Goal: Task Accomplishment & Management: Manage account settings

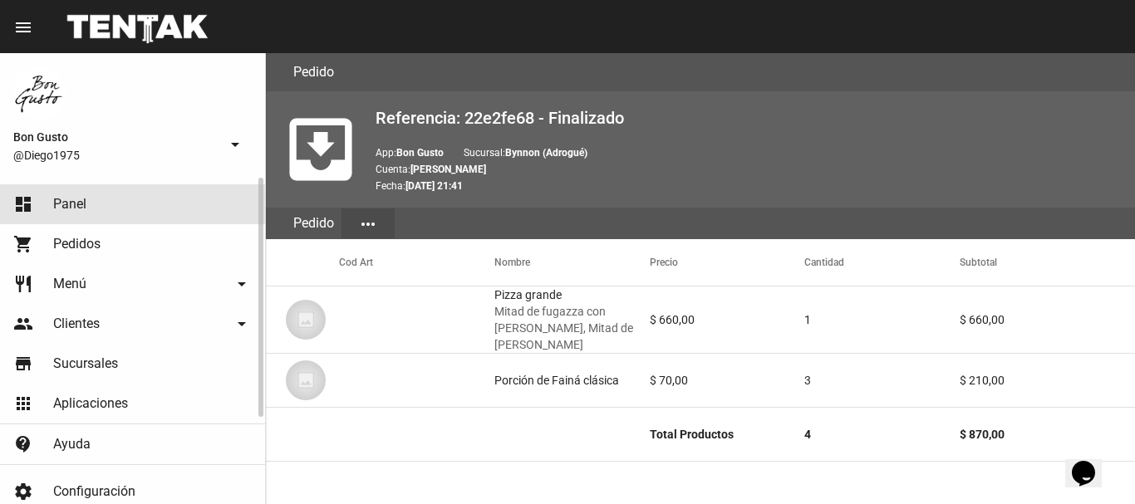
click at [90, 197] on link "dashboard Panel" at bounding box center [132, 204] width 265 height 40
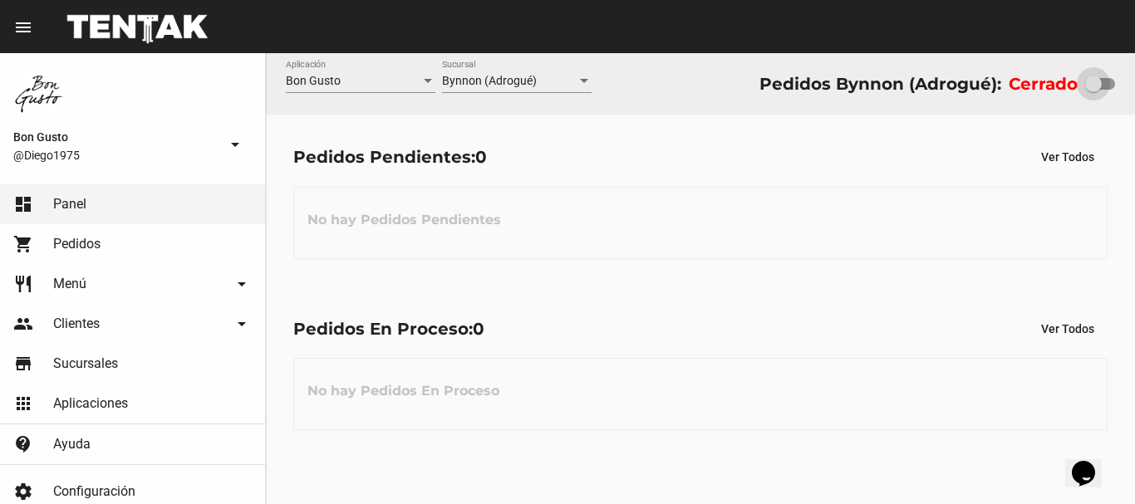
click at [1099, 86] on div at bounding box center [1093, 84] width 17 height 17
click at [1093, 90] on input "checkbox" at bounding box center [1092, 90] width 1 height 1
checkbox input "true"
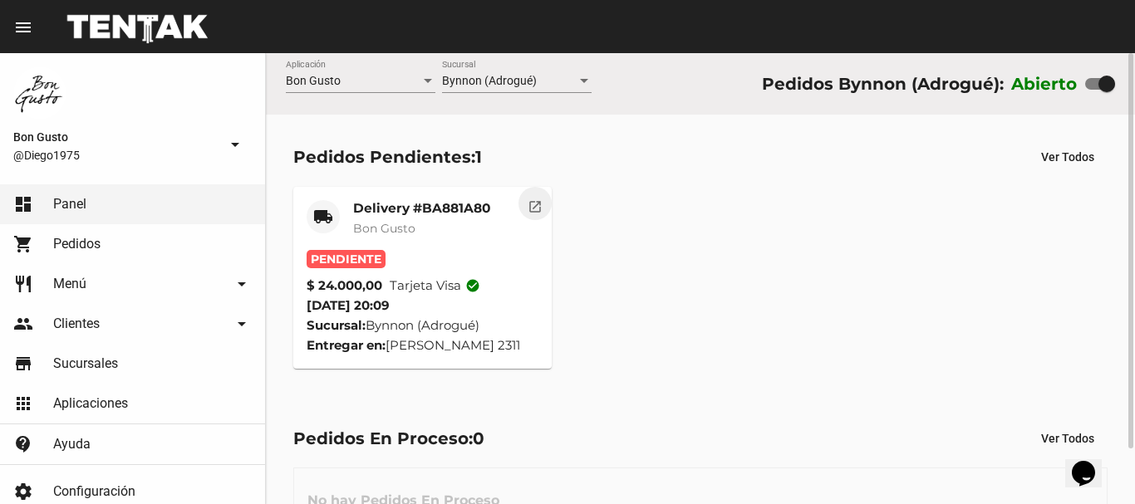
click at [538, 209] on mat-icon "open_in_new" at bounding box center [534, 204] width 15 height 15
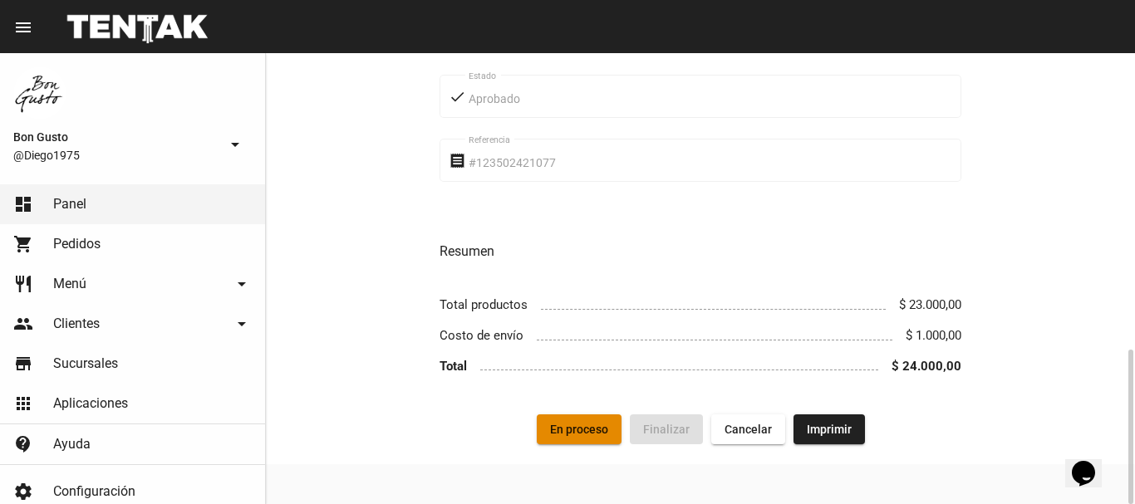
click at [586, 419] on button "En proceso" at bounding box center [579, 429] width 85 height 30
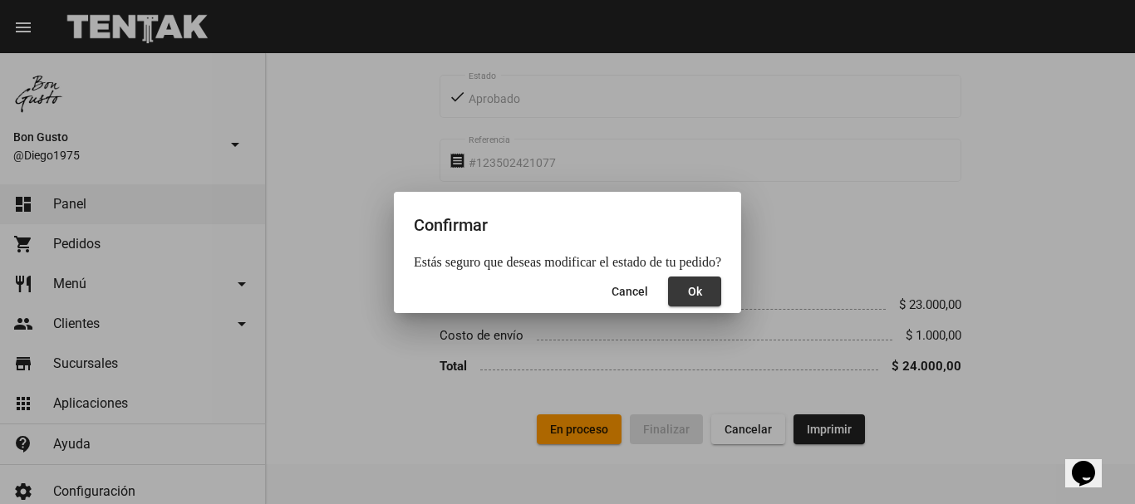
click at [689, 301] on button "Ok" at bounding box center [694, 292] width 53 height 30
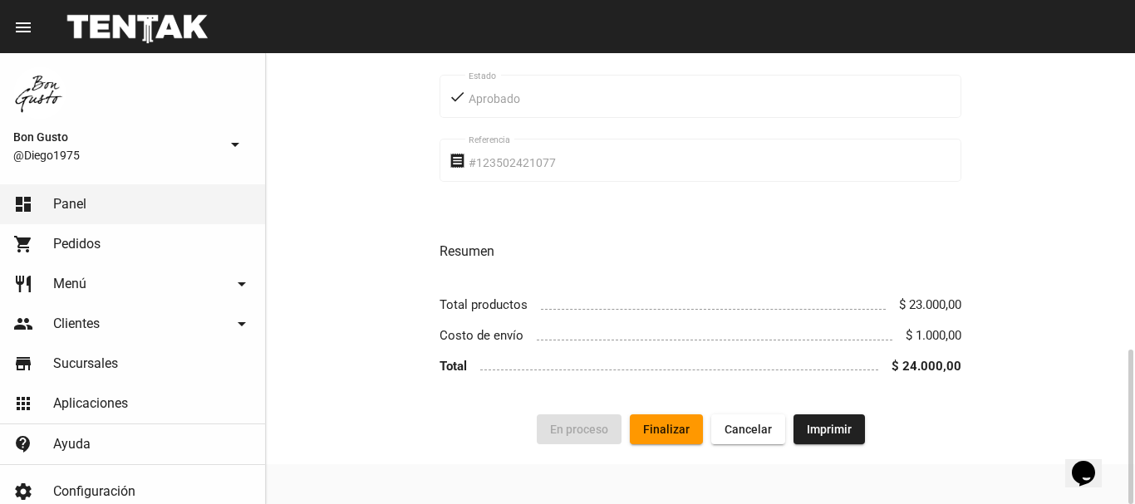
click at [689, 301] on span at bounding box center [713, 302] width 345 height 15
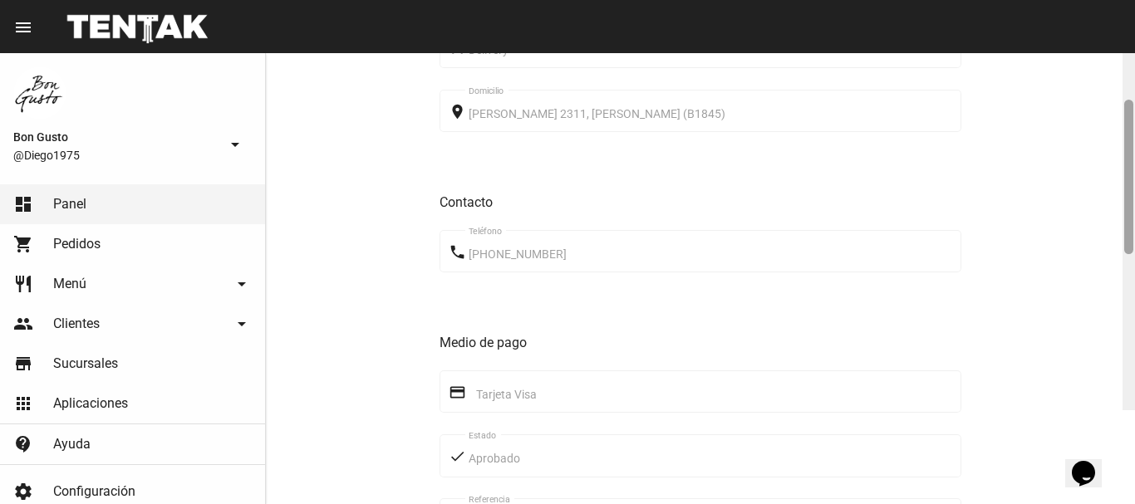
scroll to position [507, 0]
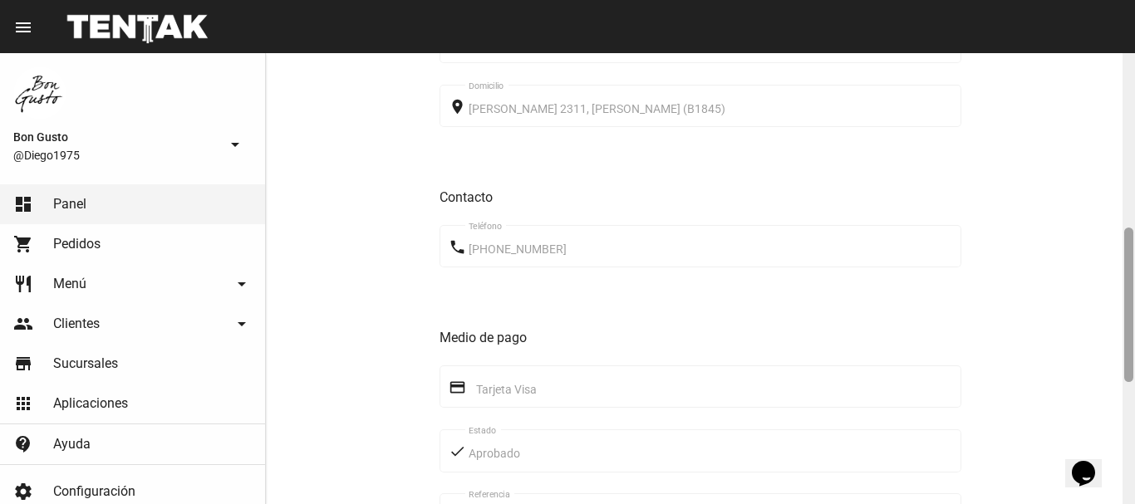
drag, startPoint x: 1127, startPoint y: 106, endPoint x: 1134, endPoint y: 281, distance: 174.5
click at [1134, 281] on div at bounding box center [1128, 278] width 12 height 451
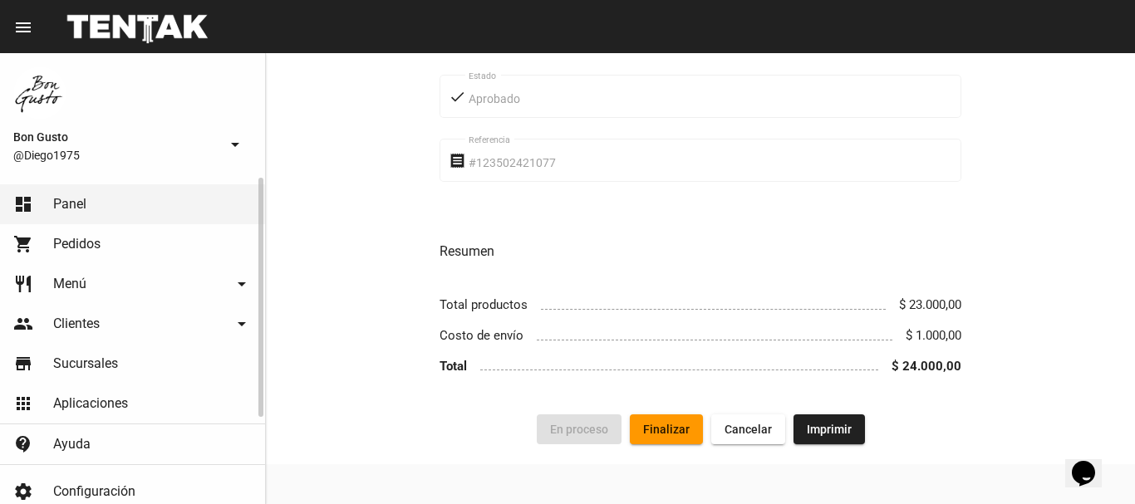
click at [139, 191] on link "dashboard Panel" at bounding box center [132, 204] width 265 height 40
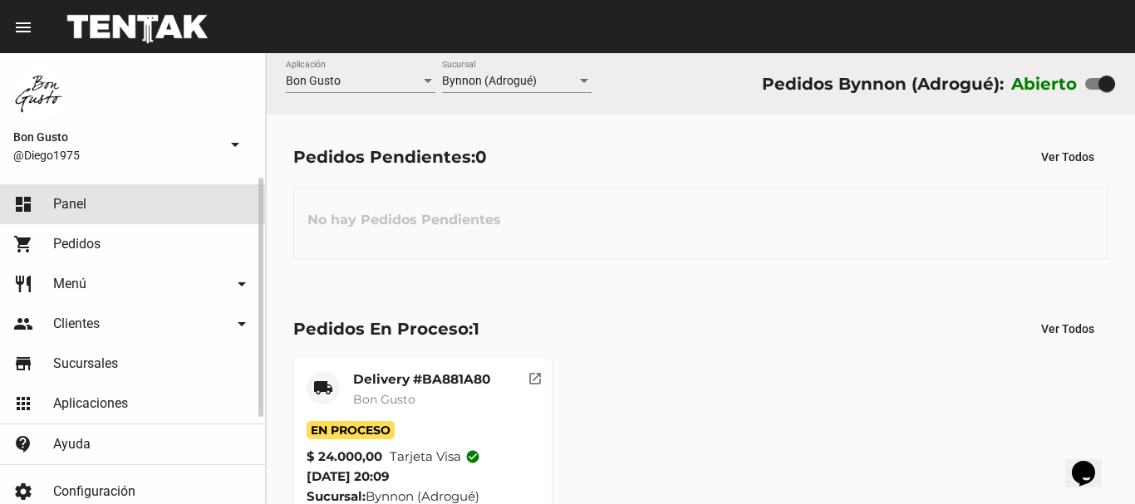
click at [139, 189] on link "dashboard Panel" at bounding box center [132, 204] width 265 height 40
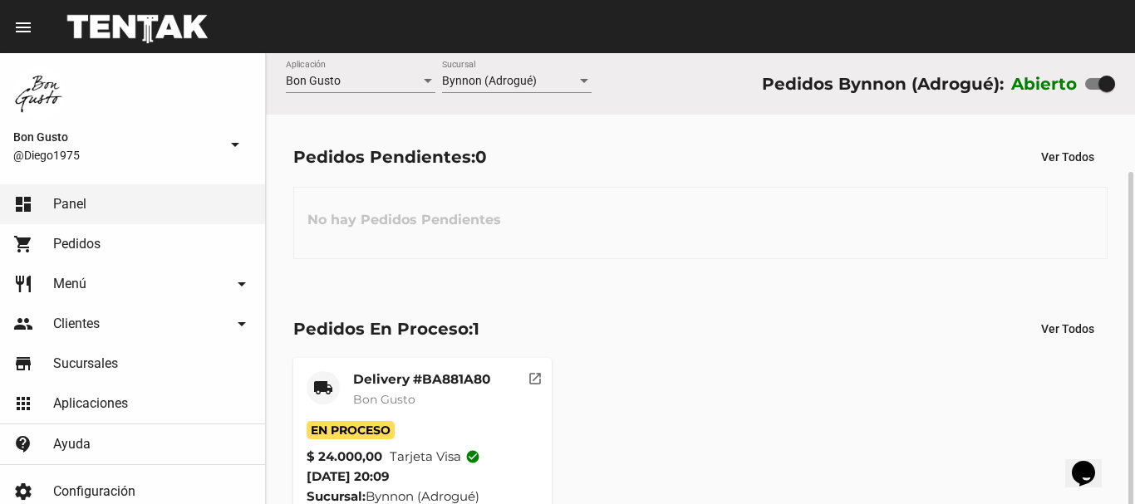
scroll to position [63, 0]
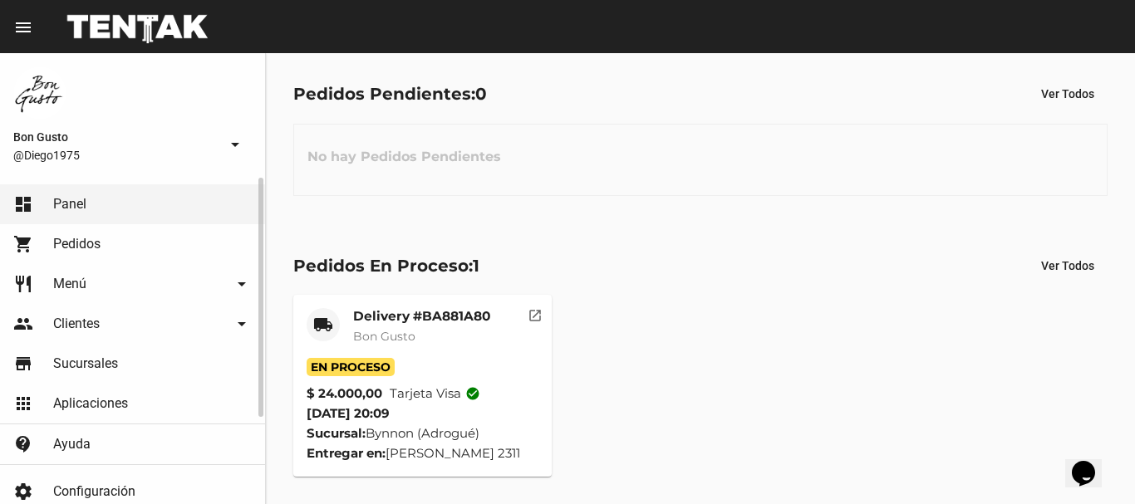
click at [76, 238] on span "Pedidos" at bounding box center [76, 244] width 47 height 17
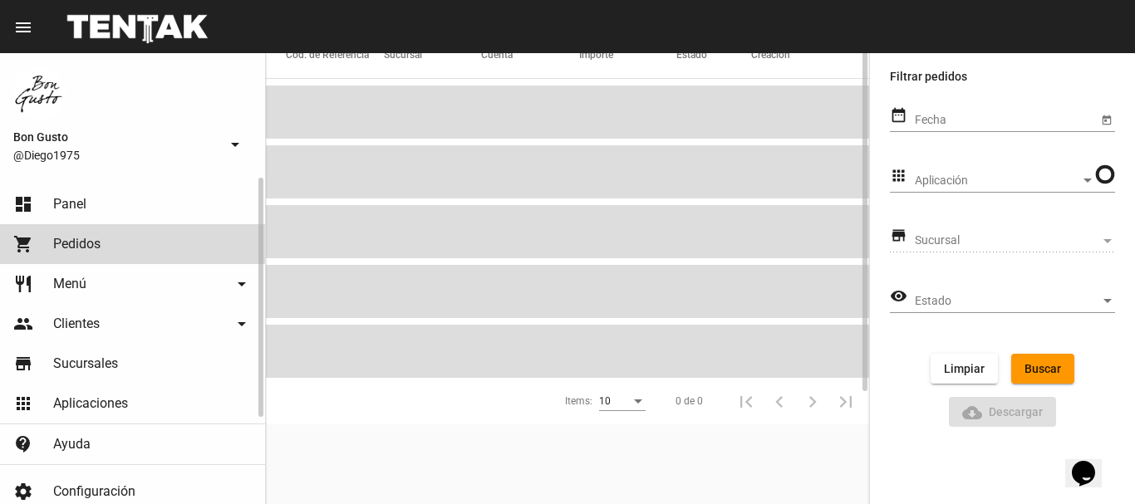
click at [76, 198] on span "Panel" at bounding box center [69, 204] width 33 height 17
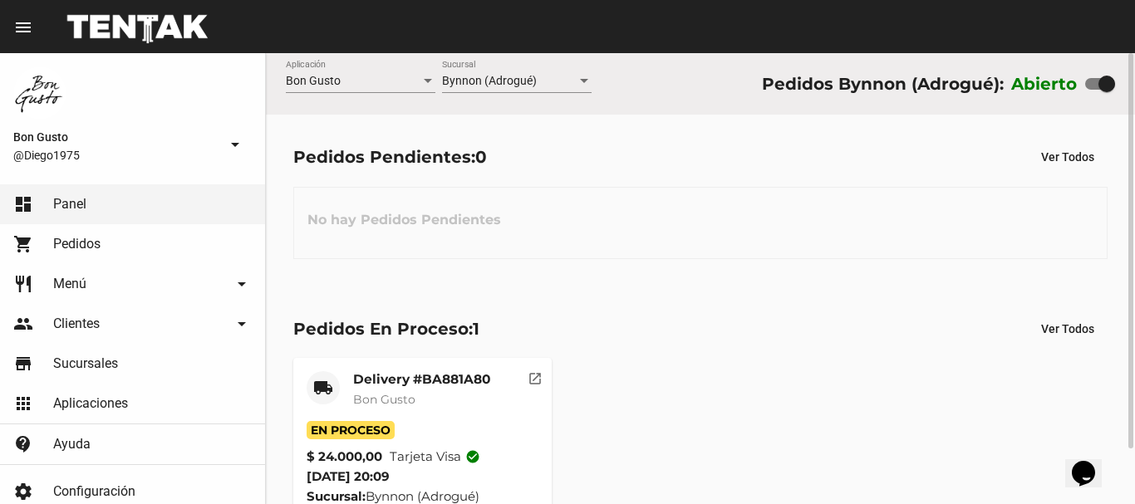
scroll to position [63, 0]
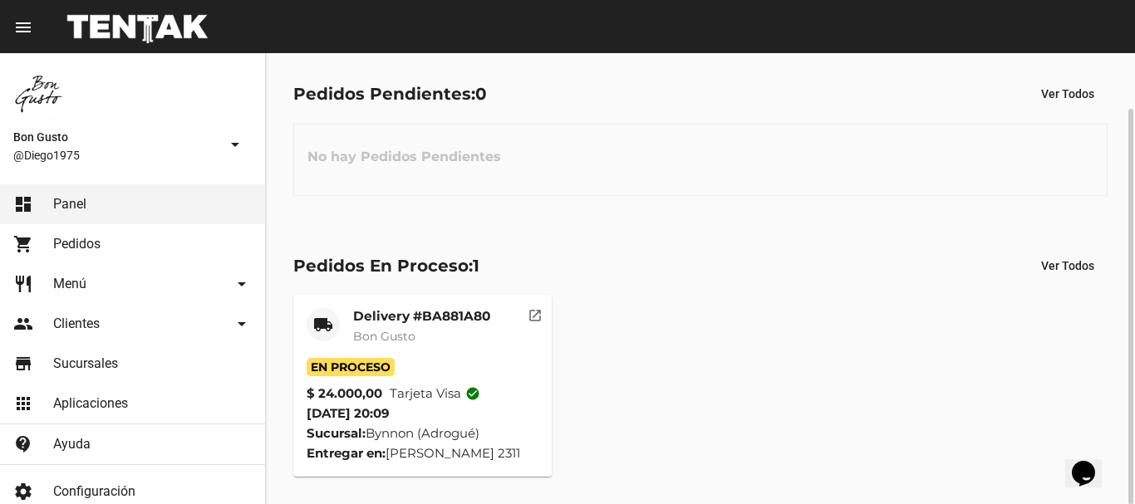
click at [532, 313] on mat-icon "open_in_new" at bounding box center [534, 313] width 15 height 15
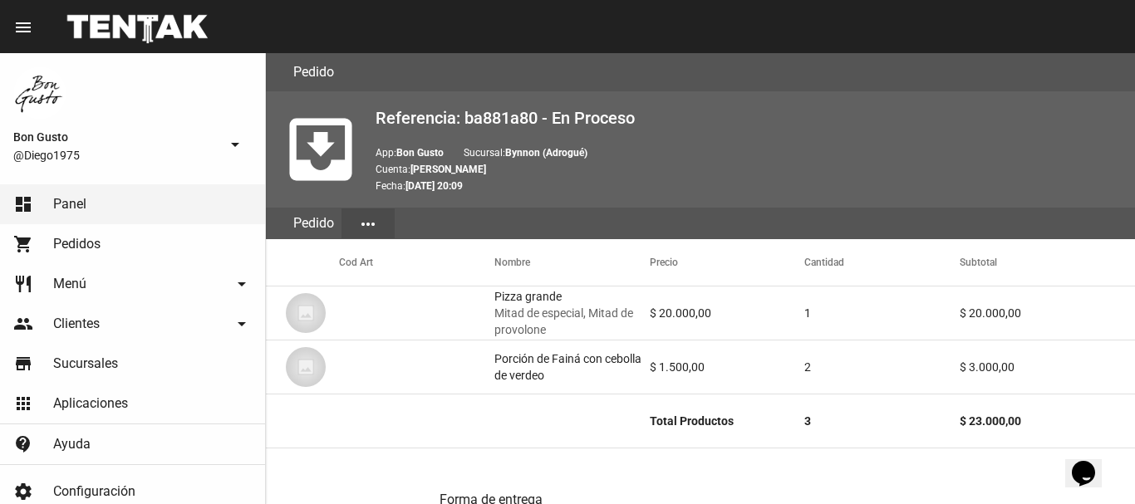
scroll to position [861, 0]
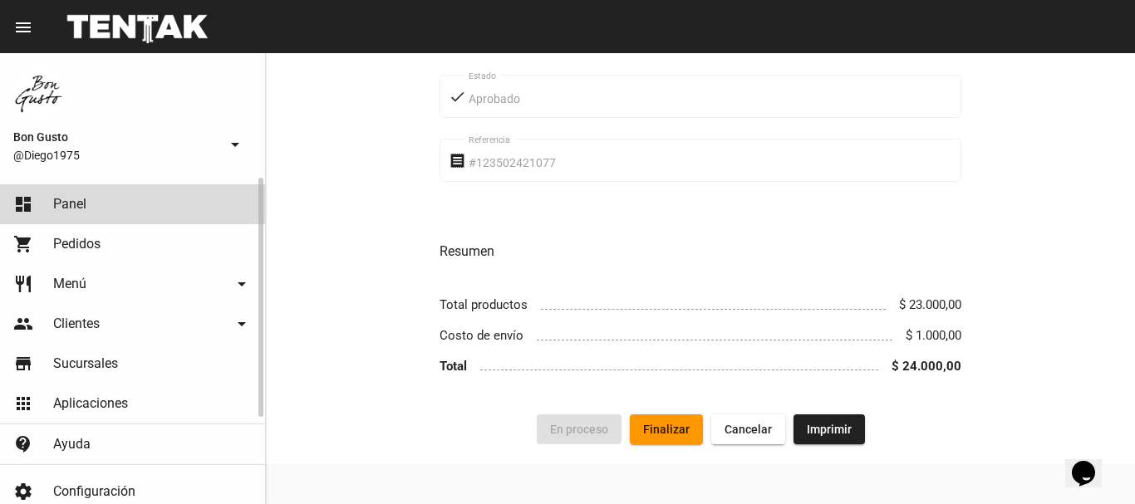
click at [153, 196] on link "dashboard Panel" at bounding box center [132, 204] width 265 height 40
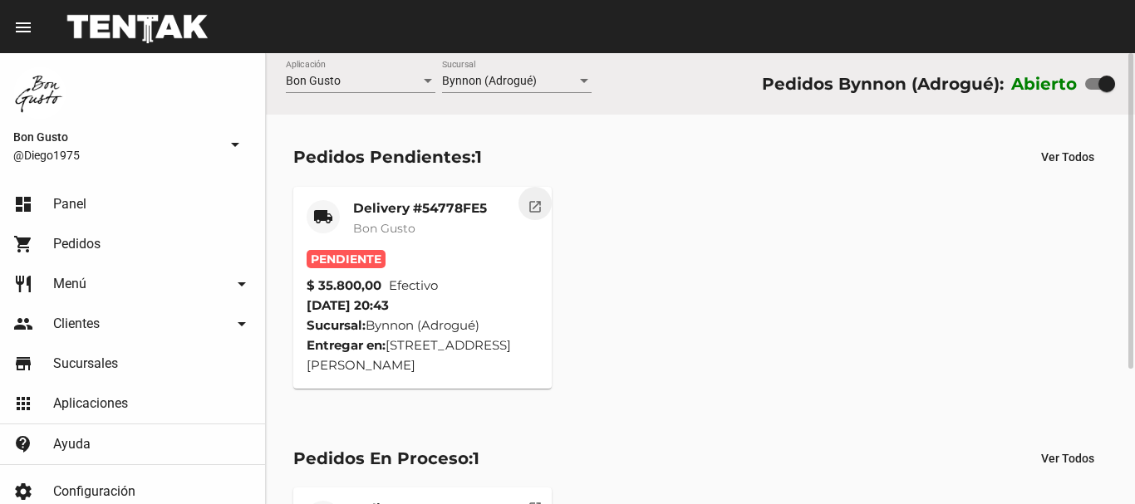
click at [523, 210] on button "open_in_new" at bounding box center [534, 203] width 33 height 33
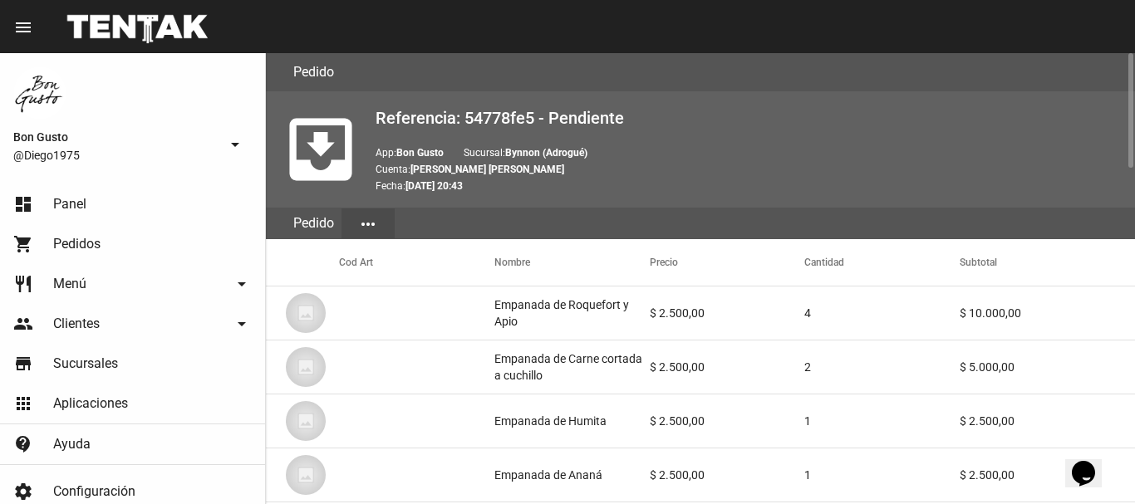
scroll to position [1315, 0]
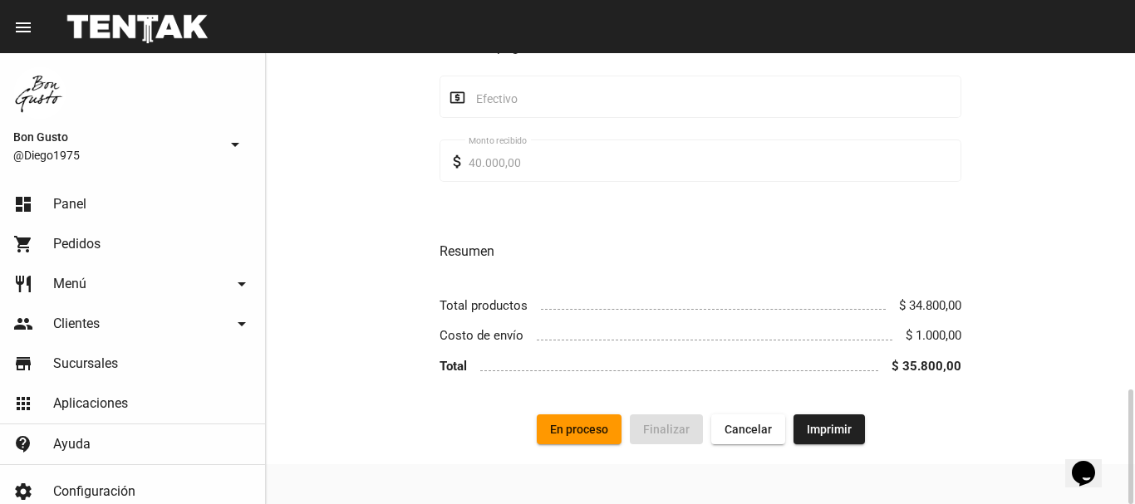
click at [576, 429] on span "En proceso" at bounding box center [579, 429] width 58 height 13
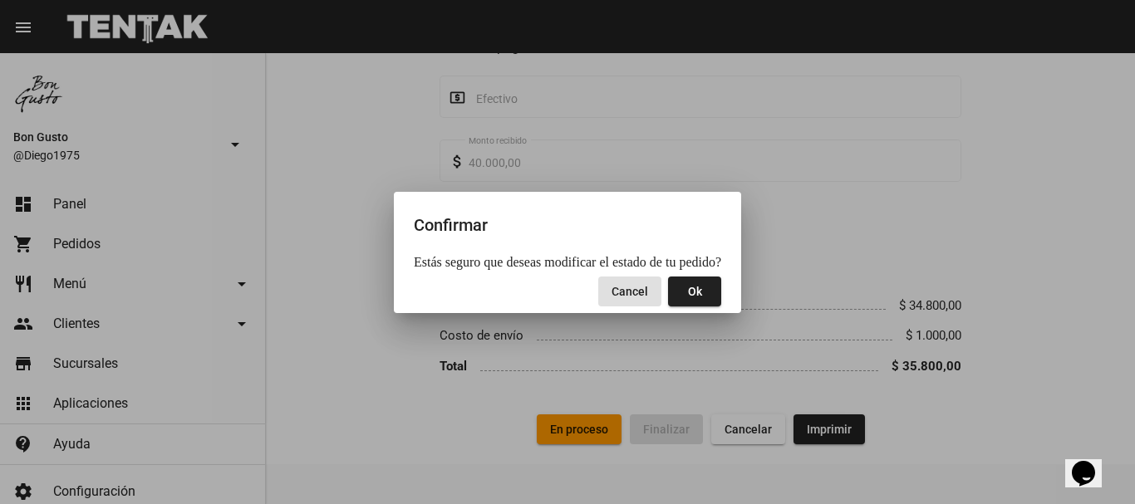
click at [689, 297] on span "Ok" at bounding box center [695, 291] width 14 height 13
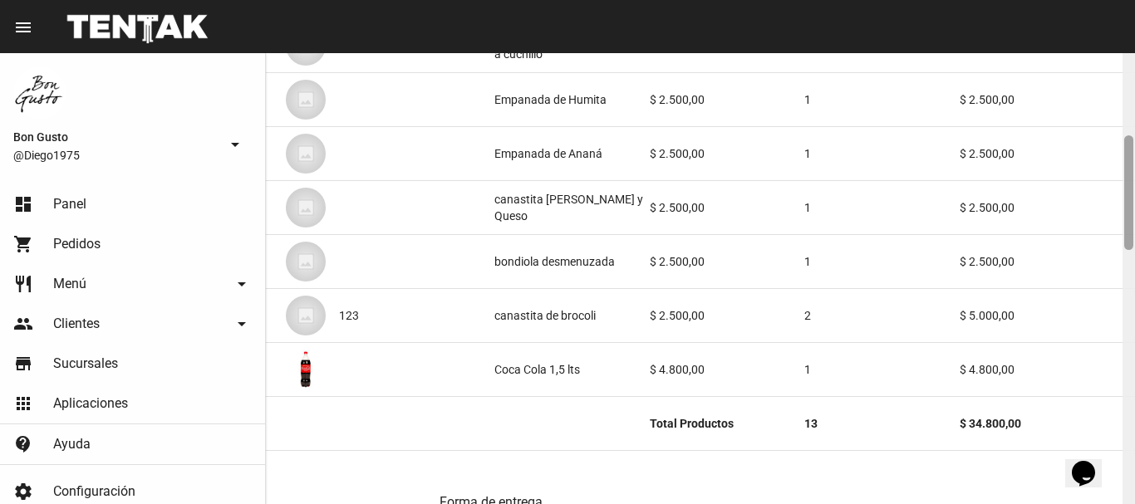
scroll to position [328, 0]
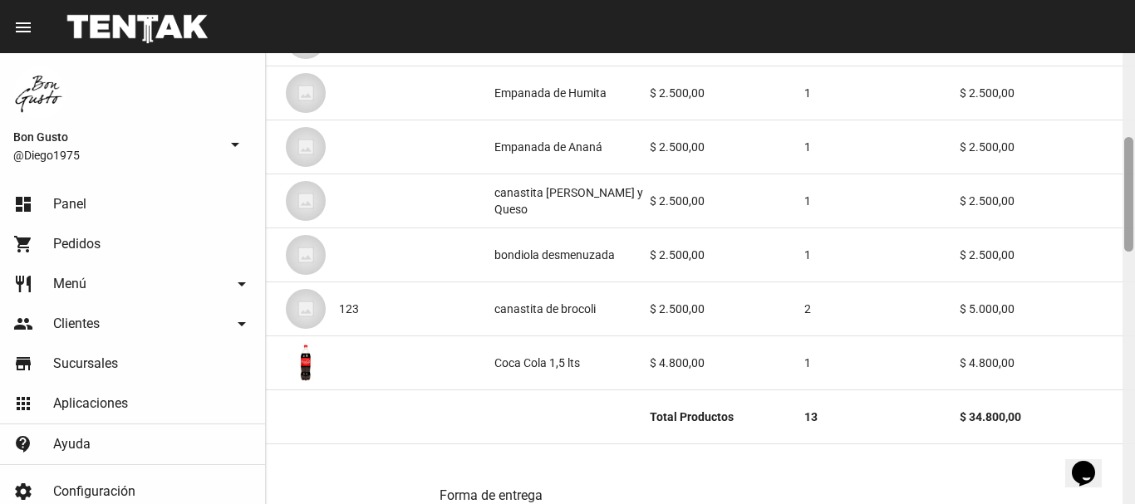
drag, startPoint x: 1125, startPoint y: 127, endPoint x: 1134, endPoint y: 211, distance: 84.3
click at [1134, 211] on div at bounding box center [1128, 278] width 12 height 451
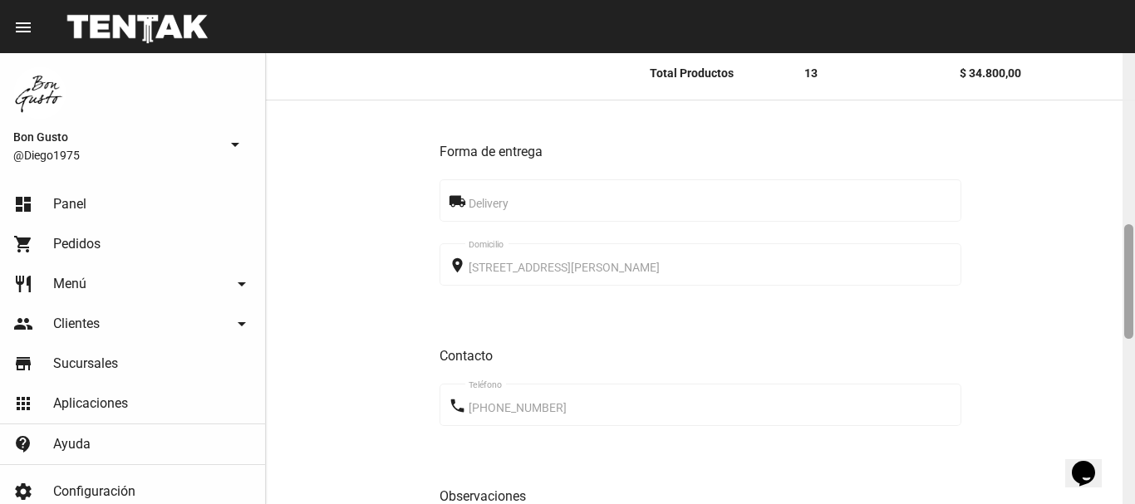
scroll to position [679, 0]
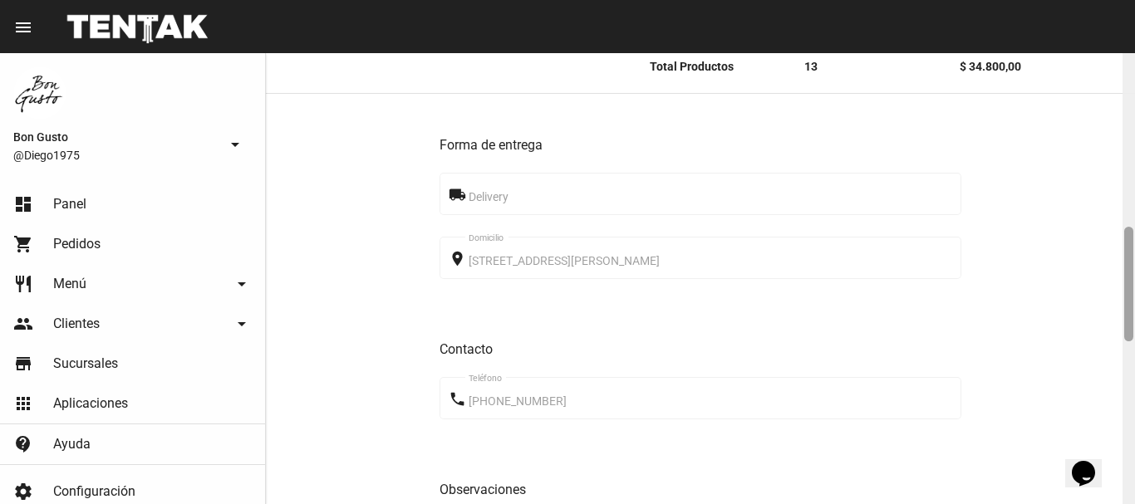
drag, startPoint x: 1130, startPoint y: 206, endPoint x: 1125, endPoint y: 277, distance: 71.6
click at [1125, 277] on div at bounding box center [1128, 284] width 9 height 115
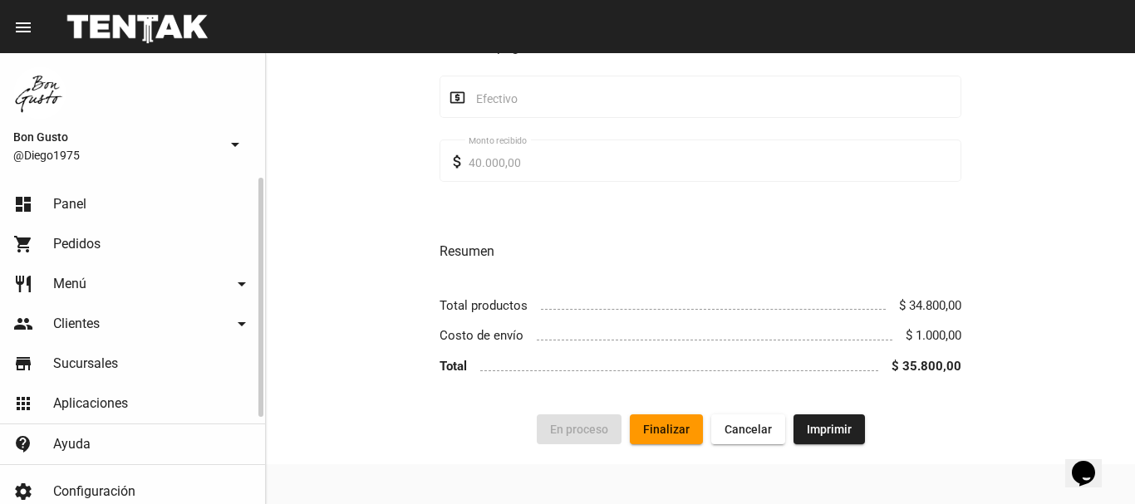
click at [174, 210] on link "dashboard Panel" at bounding box center [132, 204] width 265 height 40
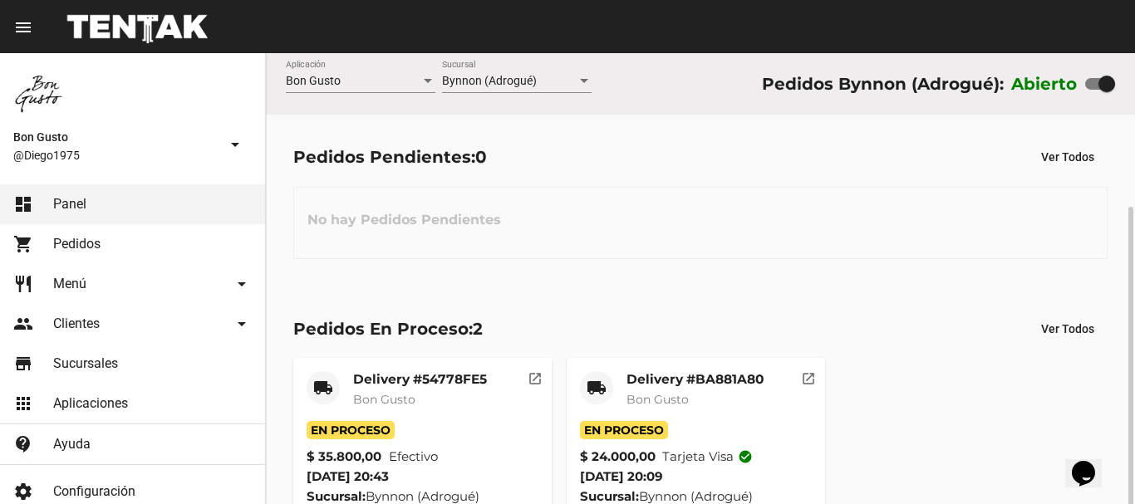
scroll to position [83, 0]
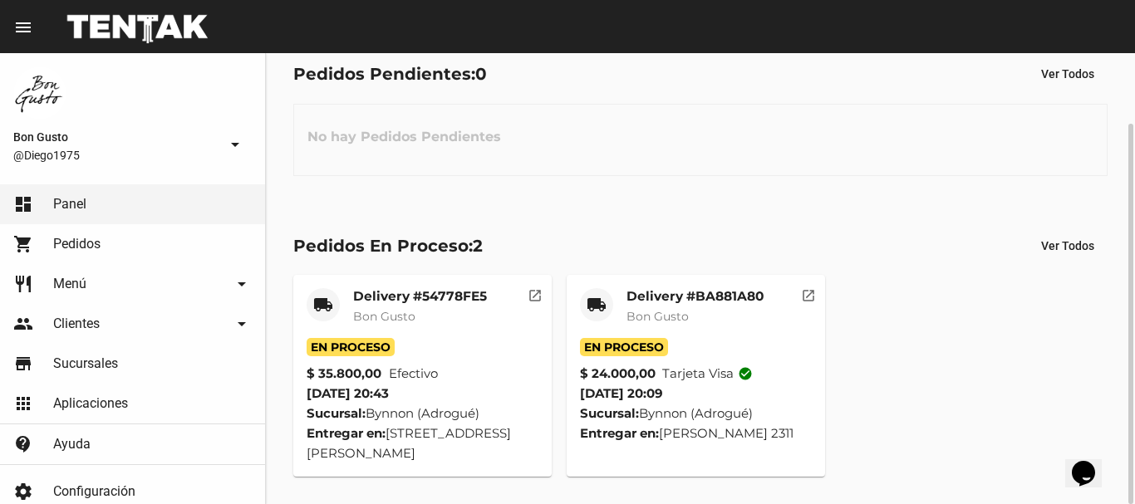
click at [805, 291] on mat-icon "open_in_new" at bounding box center [808, 293] width 15 height 15
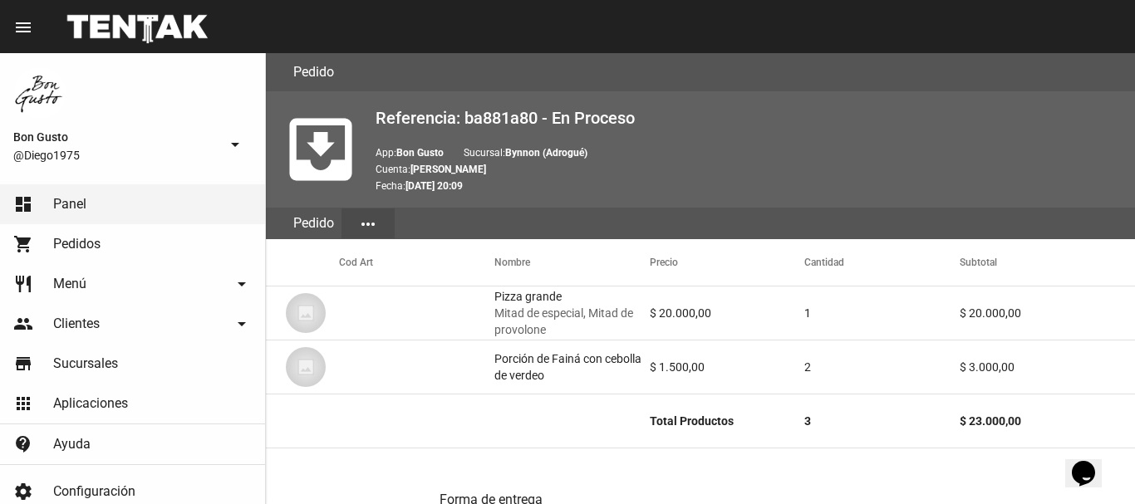
scroll to position [861, 0]
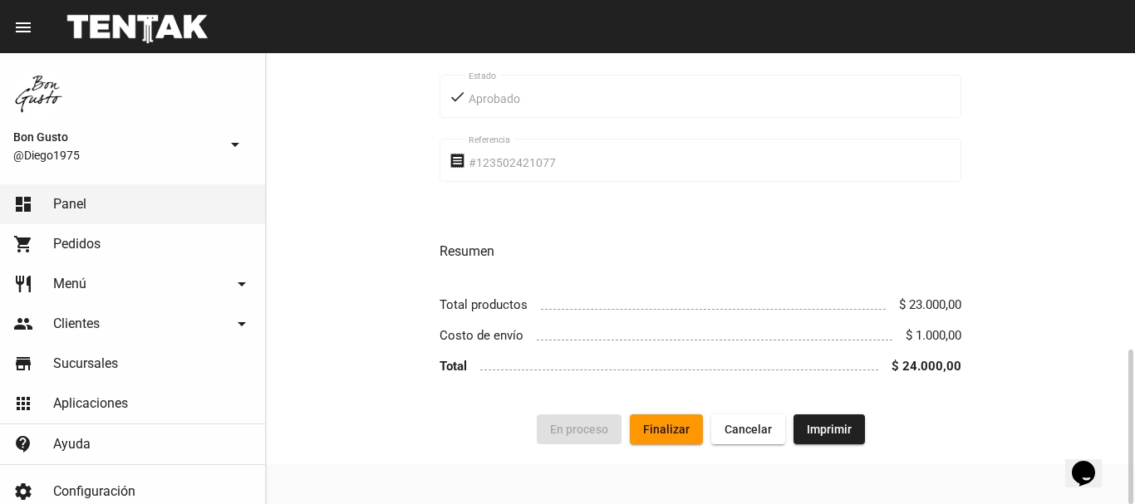
click at [671, 433] on span "Finalizar" at bounding box center [666, 429] width 47 height 13
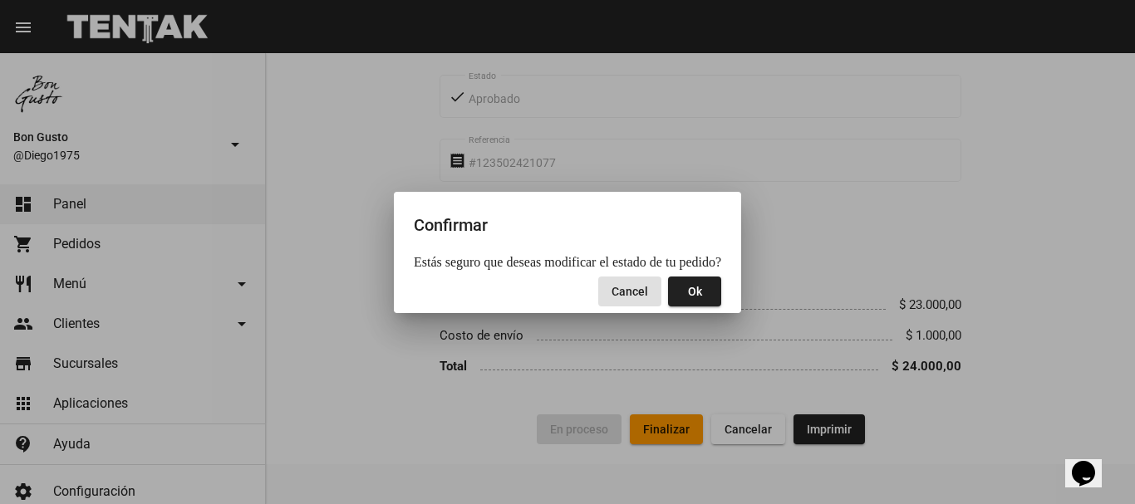
click at [688, 289] on span "Ok" at bounding box center [695, 291] width 14 height 13
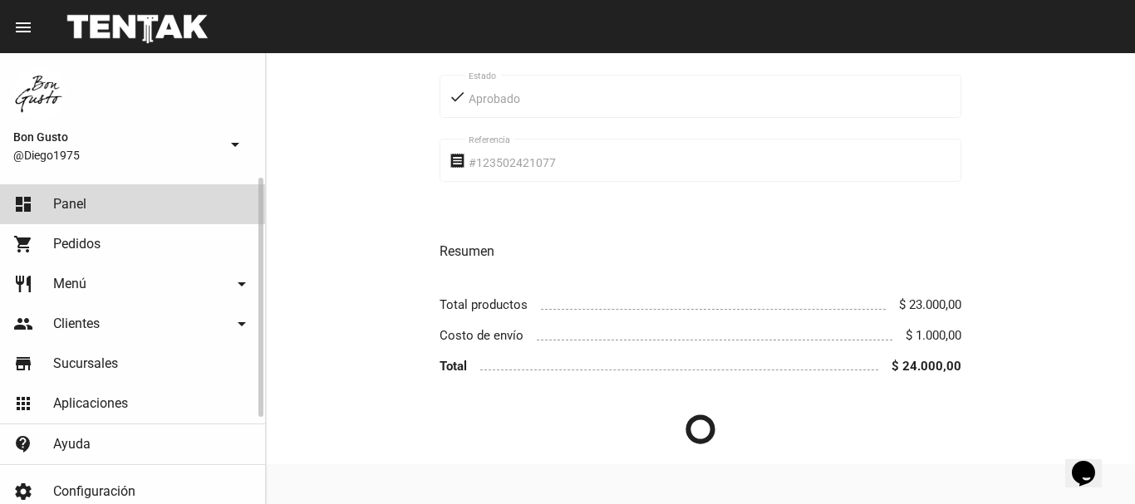
click at [145, 197] on link "dashboard Panel" at bounding box center [132, 204] width 265 height 40
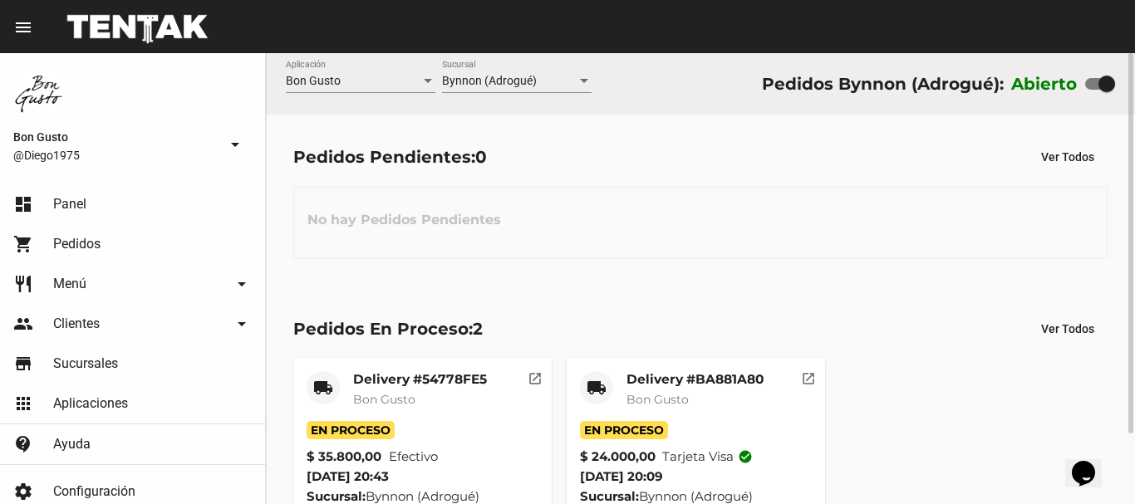
scroll to position [83, 0]
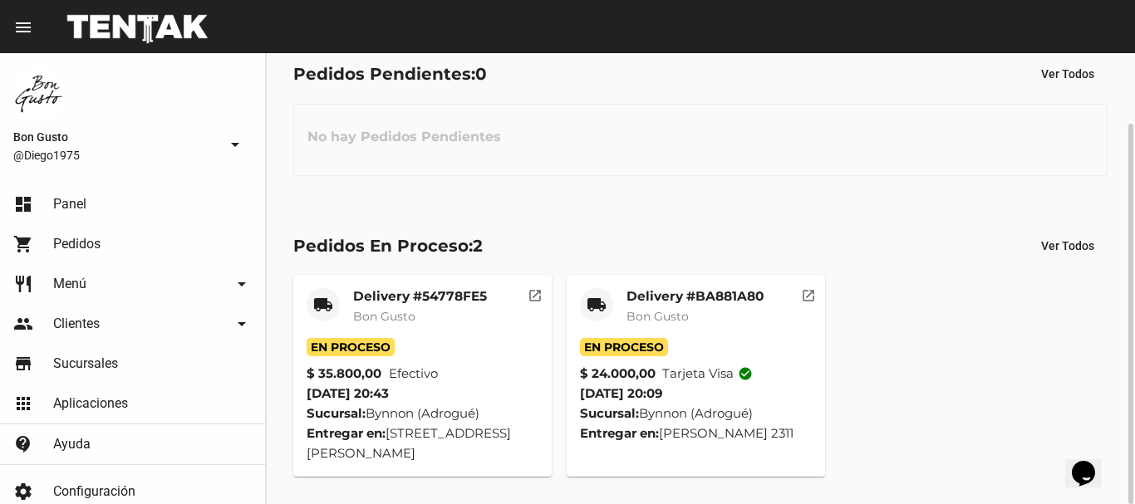
click at [806, 296] on mat-icon "open_in_new" at bounding box center [808, 293] width 15 height 15
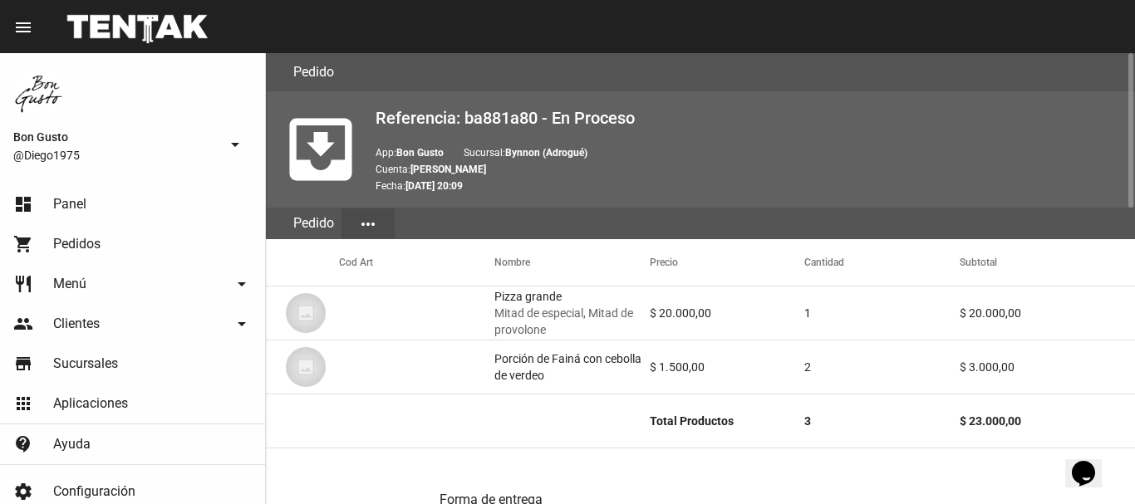
scroll to position [861, 0]
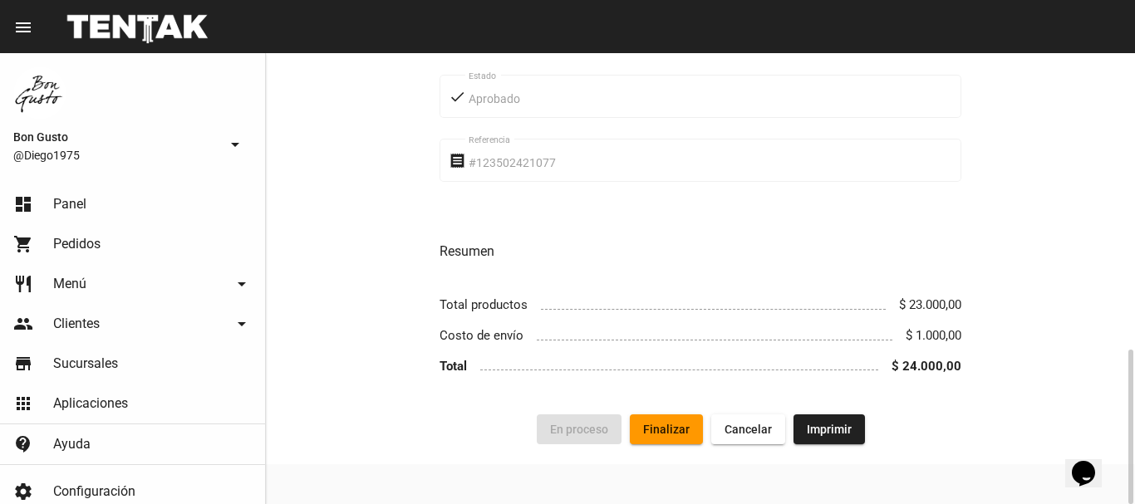
click at [671, 423] on span "Finalizar" at bounding box center [666, 429] width 47 height 13
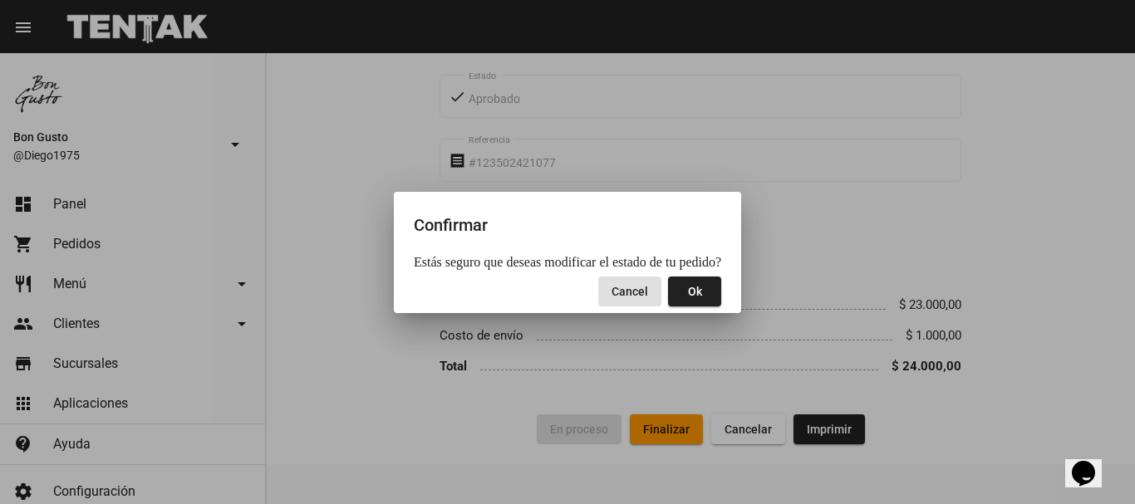
click at [679, 285] on button "Ok" at bounding box center [694, 292] width 53 height 30
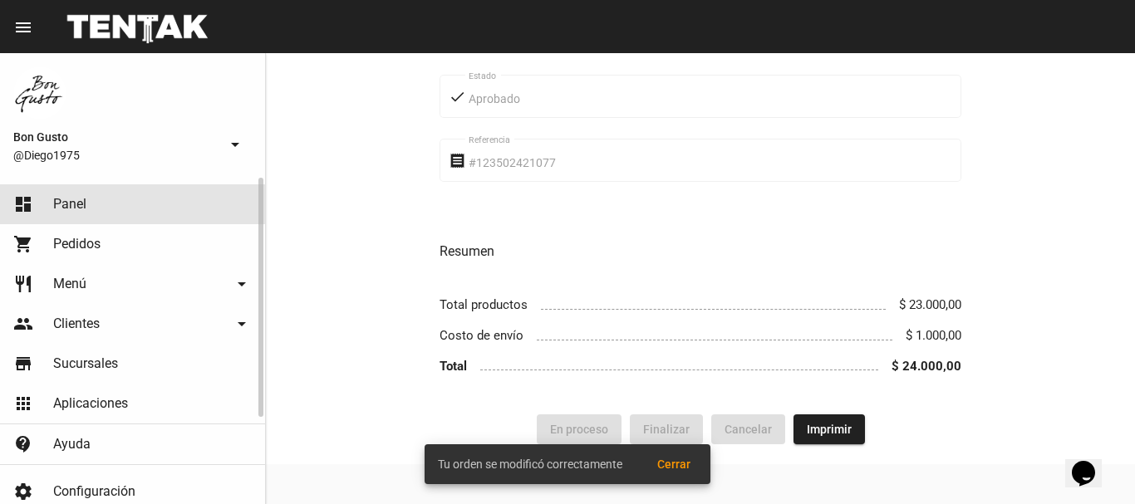
click at [122, 202] on link "dashboard Panel" at bounding box center [132, 204] width 265 height 40
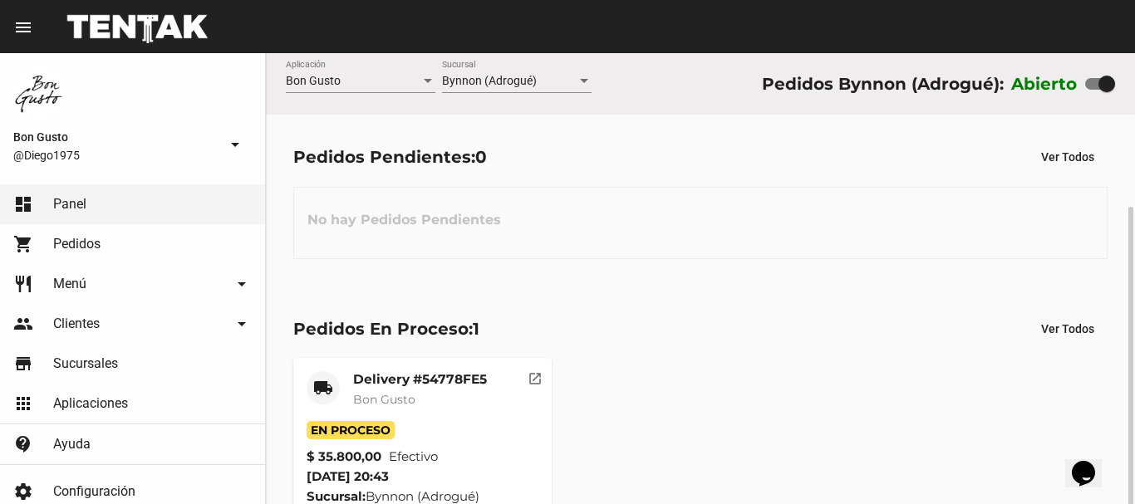
scroll to position [83, 0]
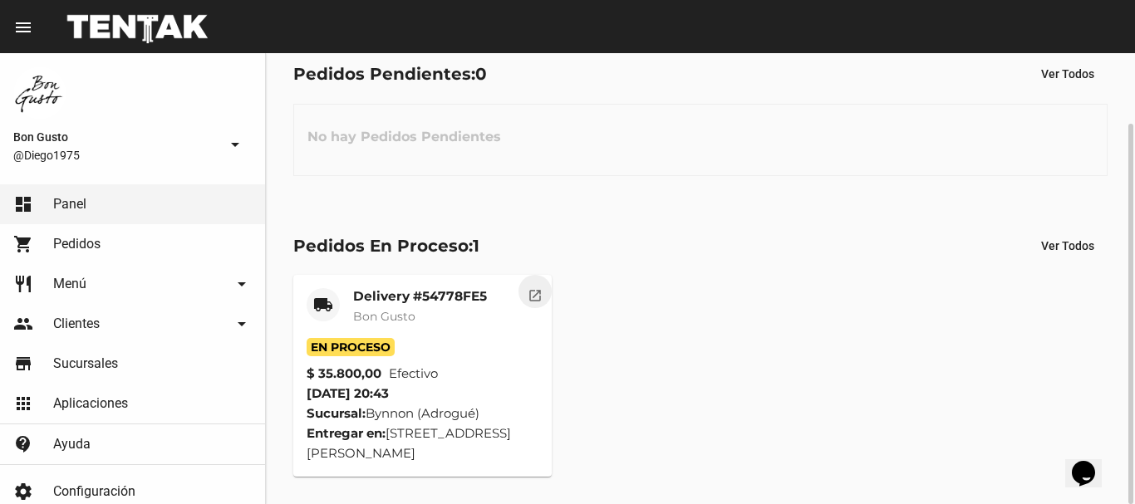
click at [532, 299] on mat-icon "open_in_new" at bounding box center [534, 293] width 15 height 15
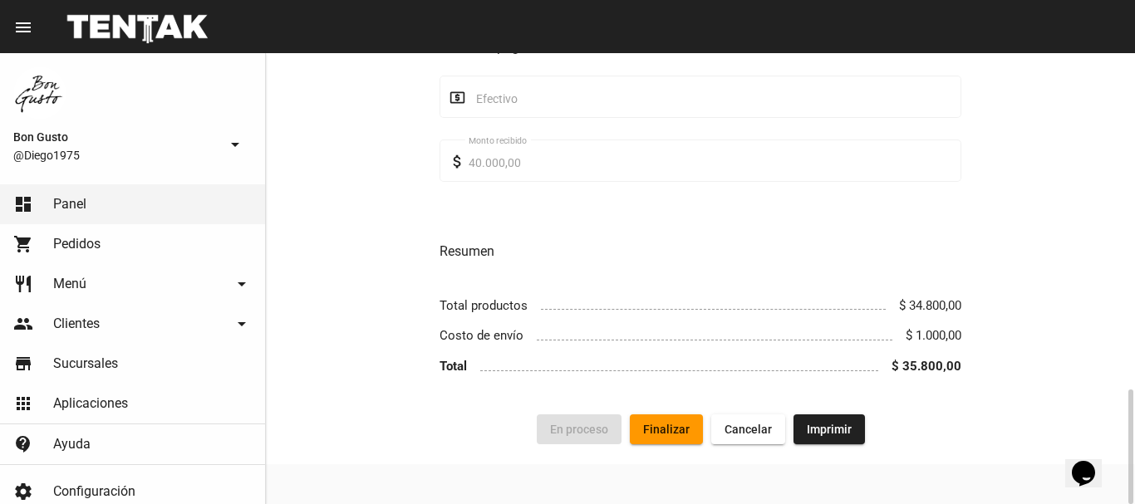
scroll to position [207, 0]
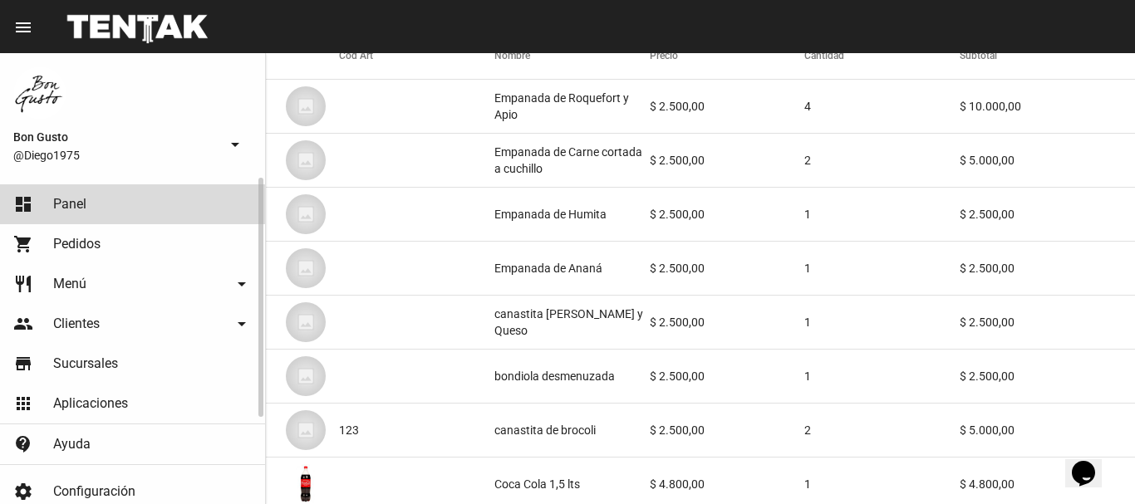
click at [203, 208] on link "dashboard Panel" at bounding box center [132, 204] width 265 height 40
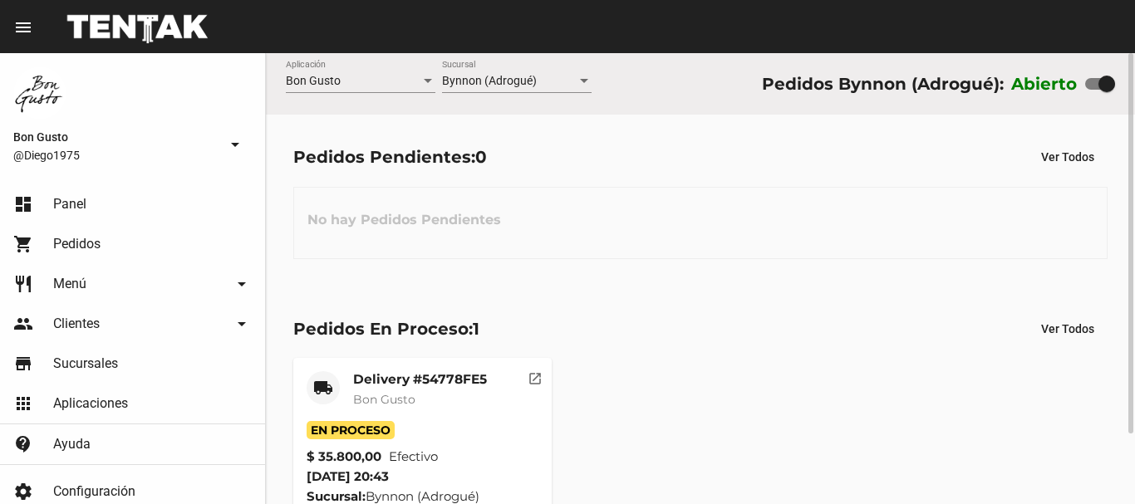
scroll to position [83, 0]
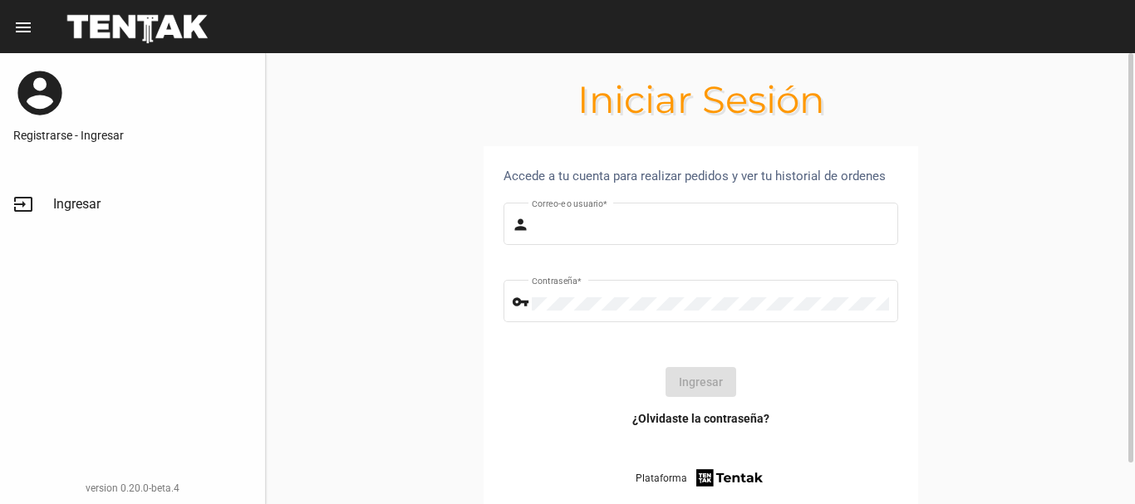
type input "diego1975"
click at [696, 385] on button "Ingresar" at bounding box center [700, 382] width 71 height 30
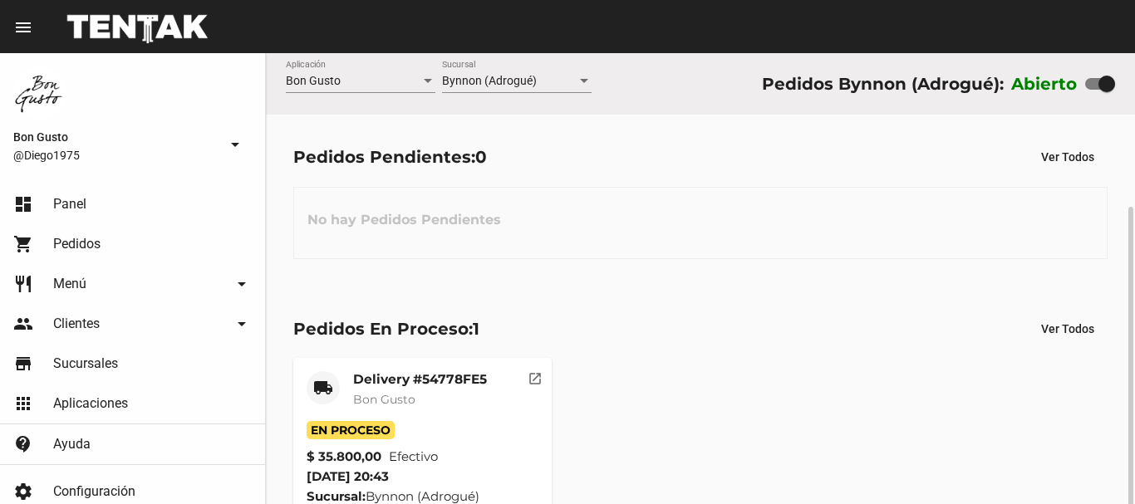
scroll to position [83, 0]
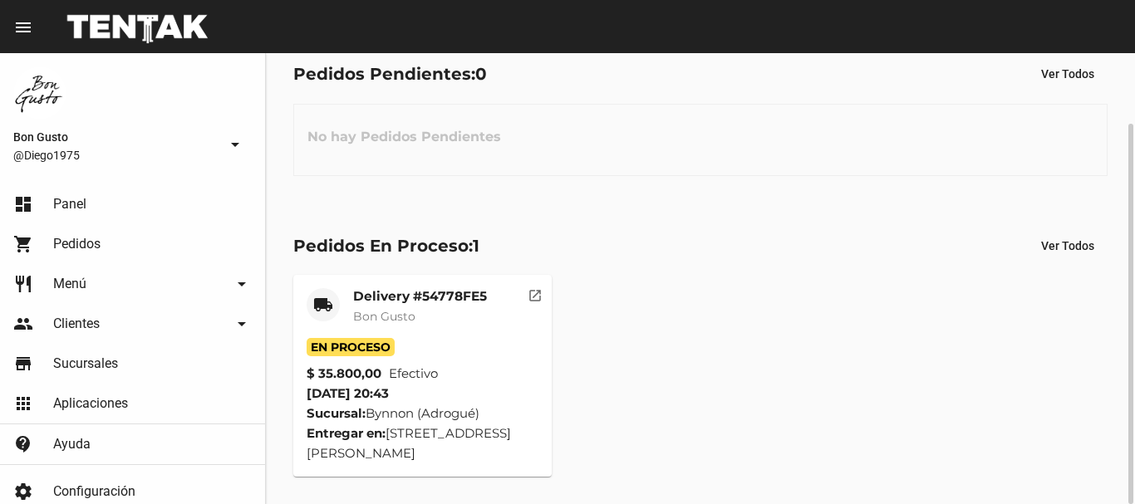
click at [542, 294] on button "open_in_new" at bounding box center [534, 291] width 33 height 33
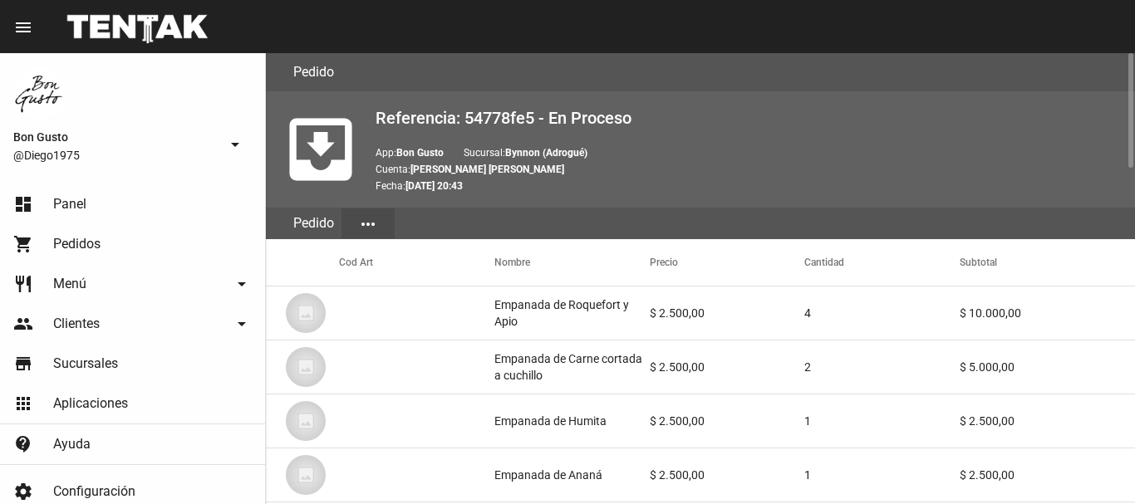
scroll to position [1315, 0]
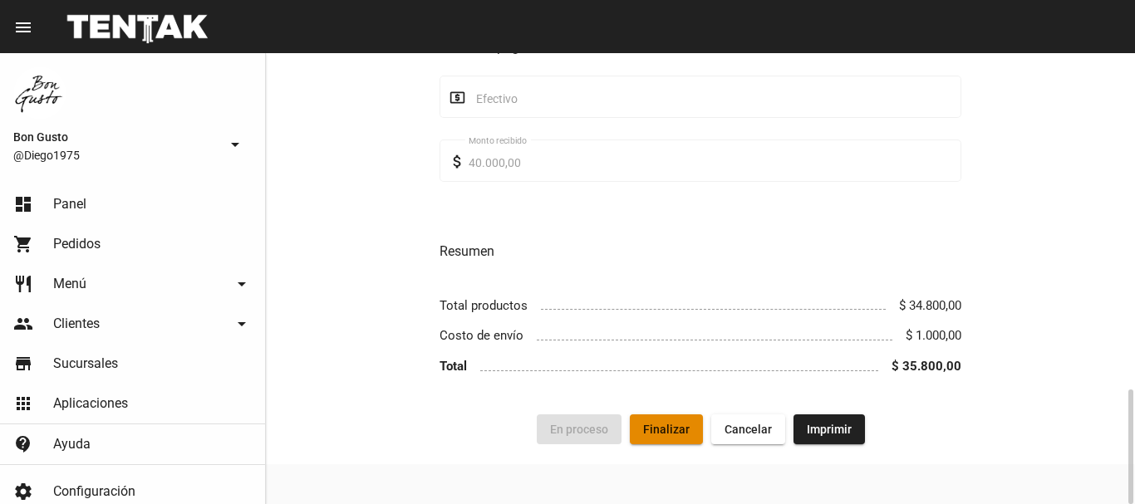
click at [658, 414] on button "Finalizar" at bounding box center [666, 429] width 73 height 30
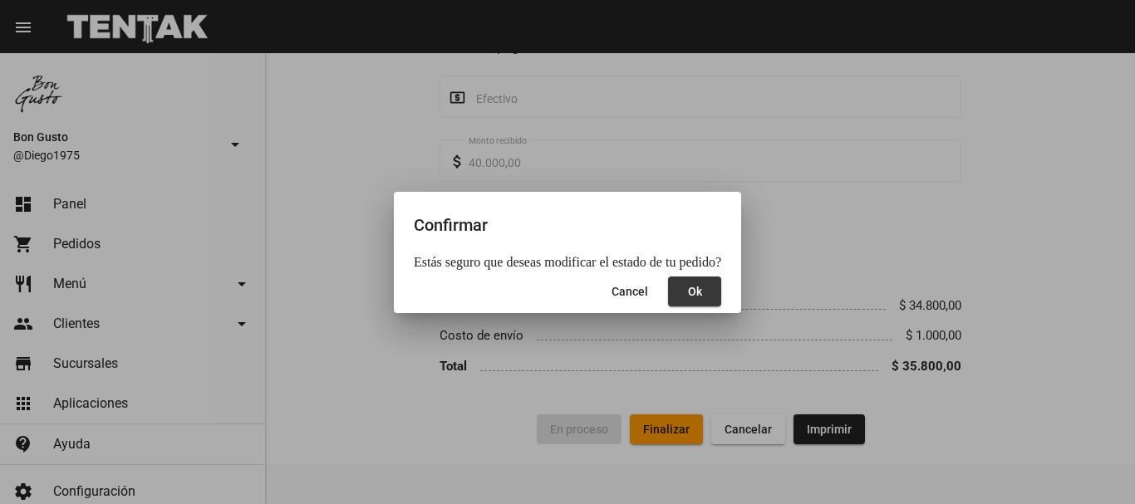
click at [688, 292] on span "Ok" at bounding box center [695, 291] width 14 height 13
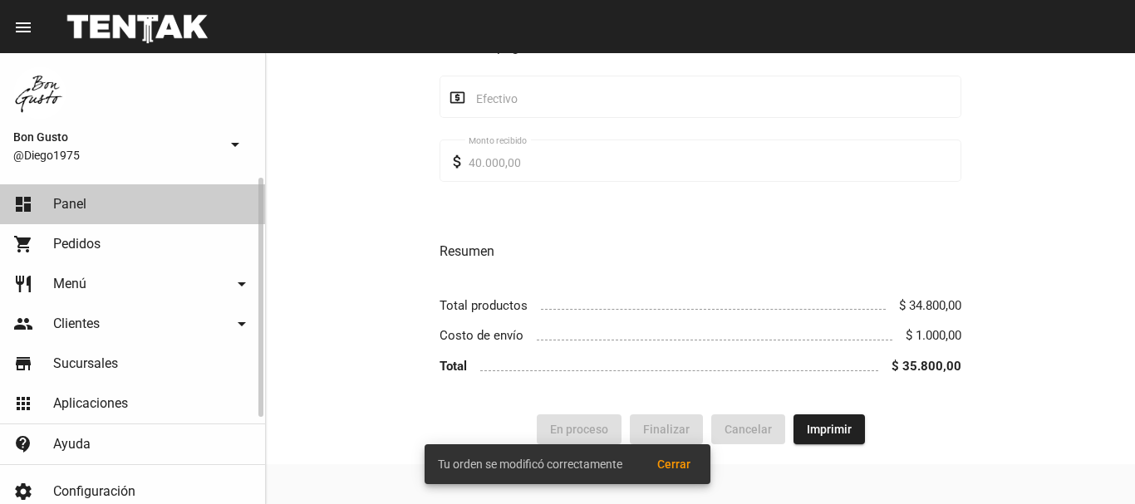
click at [130, 192] on link "dashboard Panel" at bounding box center [132, 204] width 265 height 40
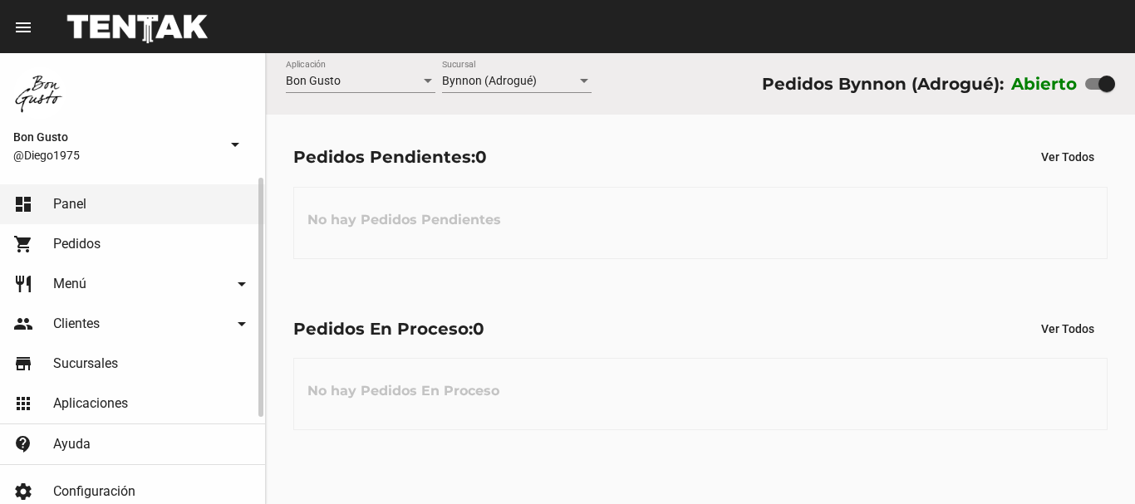
click at [78, 235] on link "shopping_cart Pedidos" at bounding box center [132, 244] width 265 height 40
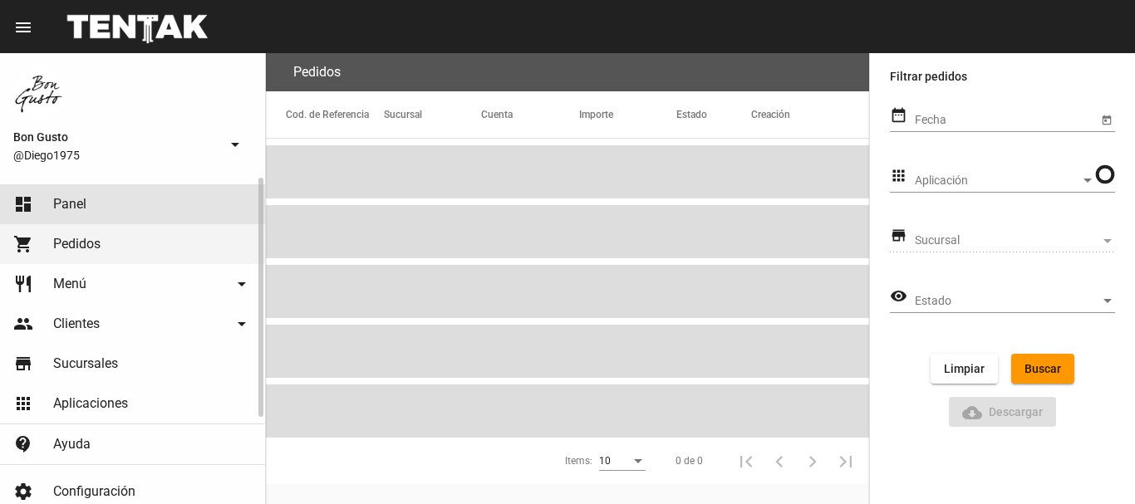
click at [93, 206] on link "dashboard Panel" at bounding box center [132, 204] width 265 height 40
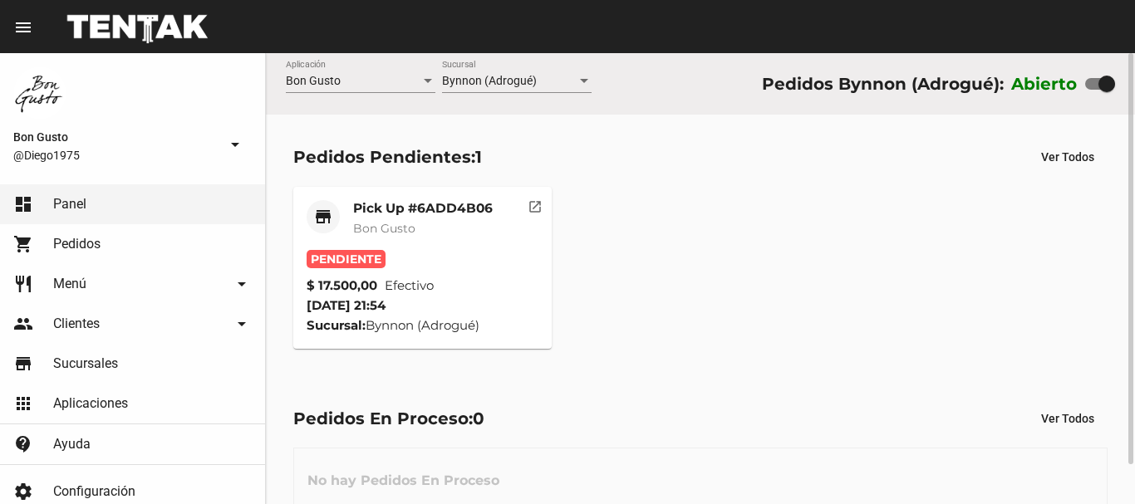
click at [542, 207] on button "open_in_new" at bounding box center [534, 203] width 33 height 33
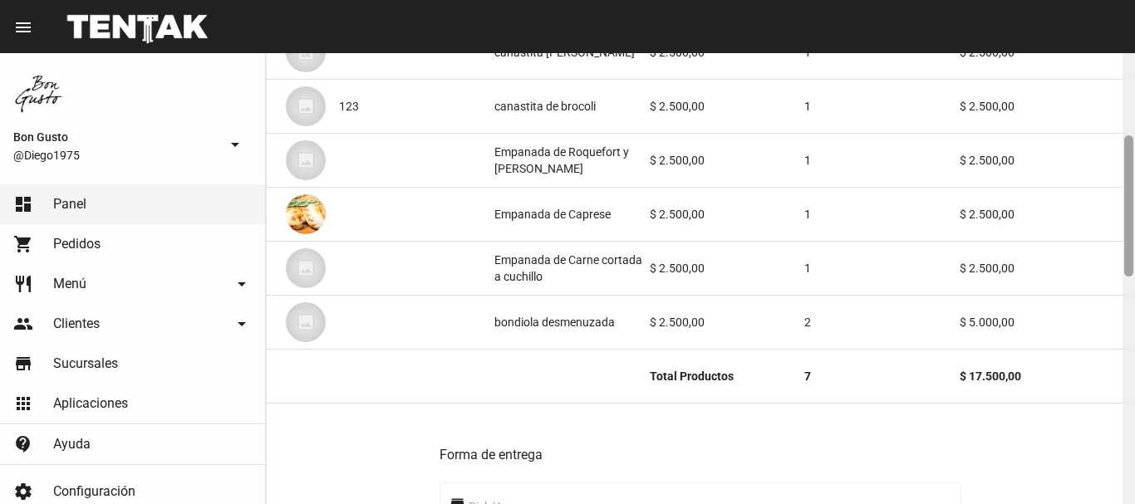
drag, startPoint x: 1126, startPoint y: 80, endPoint x: 1134, endPoint y: 163, distance: 83.4
click at [1134, 163] on div at bounding box center [1128, 278] width 12 height 451
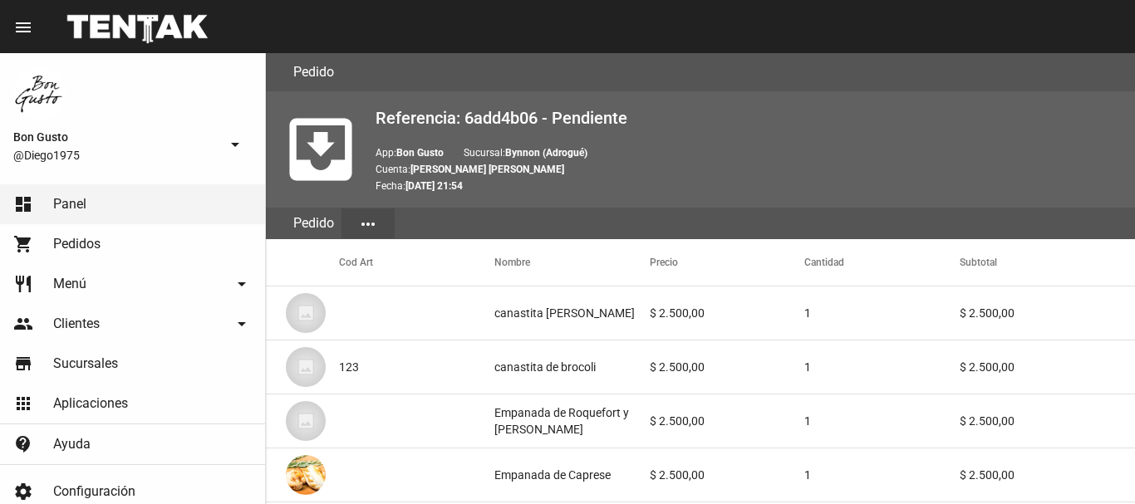
scroll to position [983, 0]
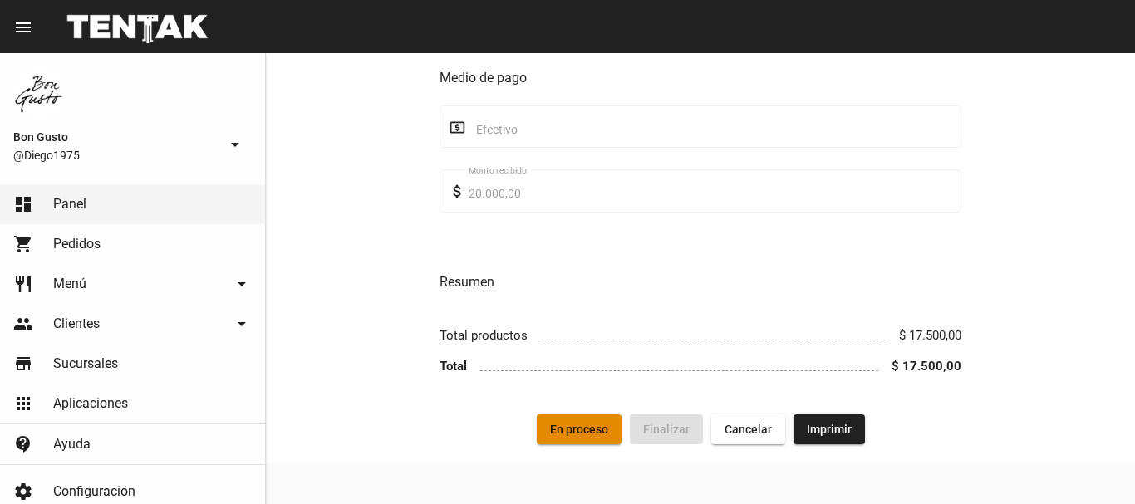
click at [576, 433] on span "En proceso" at bounding box center [579, 429] width 58 height 13
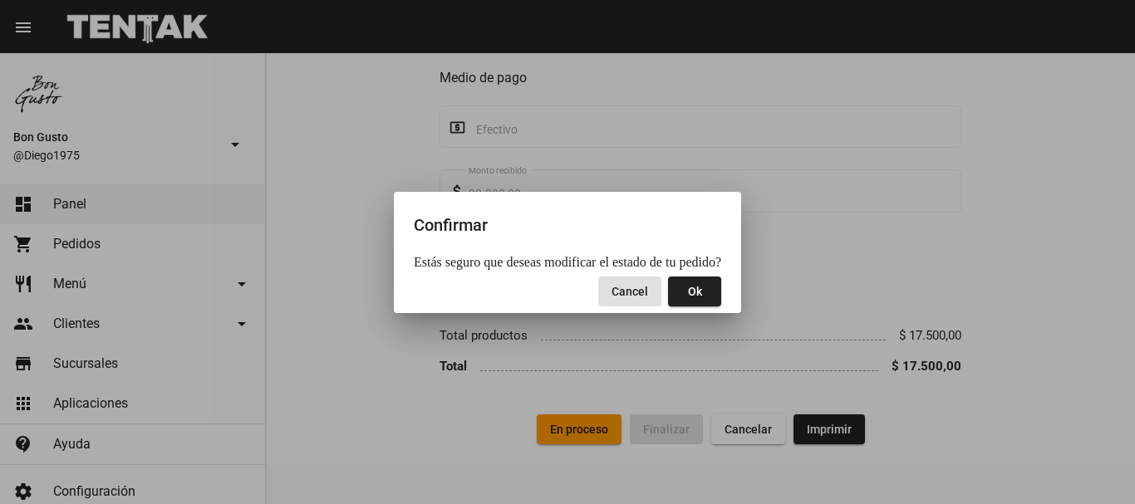
click at [695, 299] on button "Ok" at bounding box center [694, 292] width 53 height 30
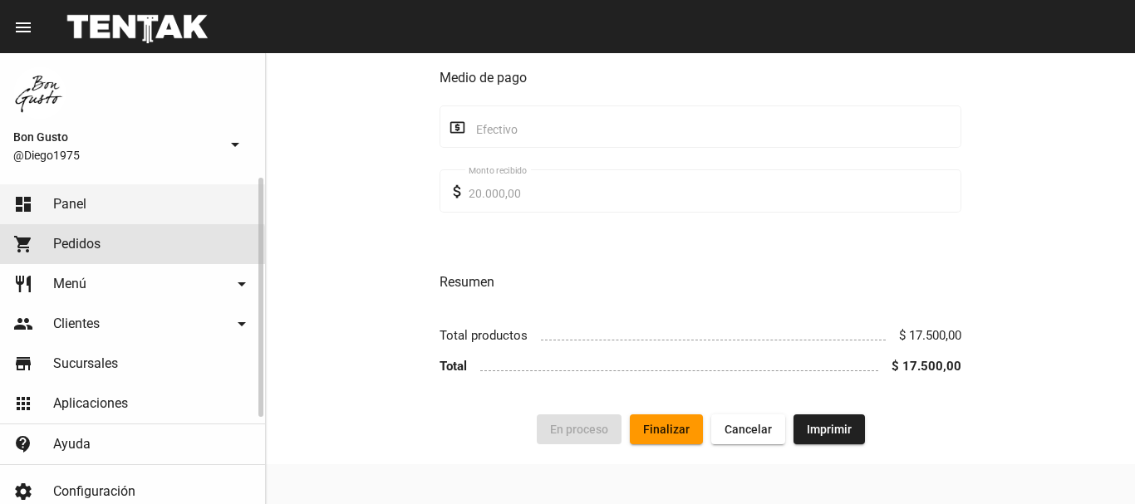
click at [91, 251] on span "Pedidos" at bounding box center [76, 244] width 47 height 17
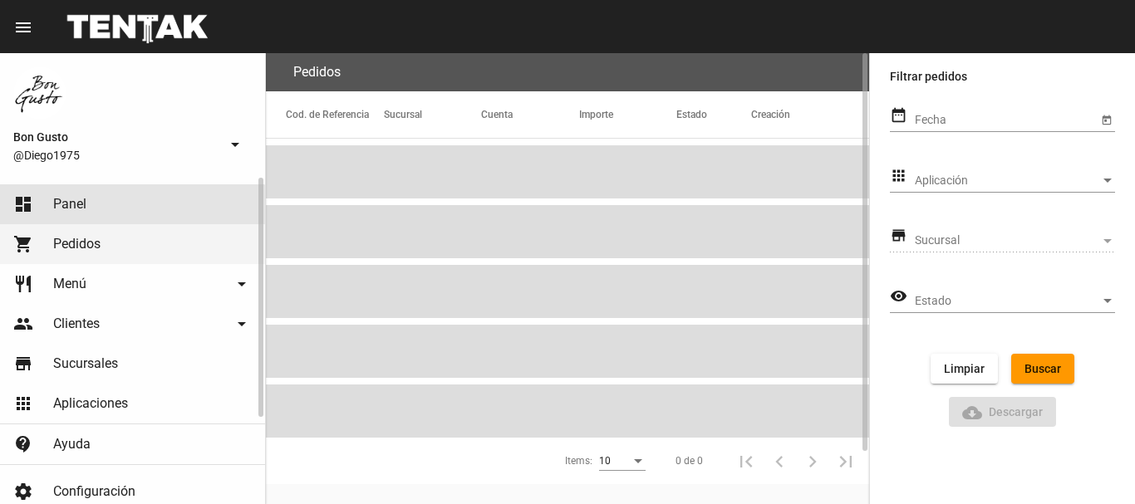
click at [117, 208] on link "dashboard Panel" at bounding box center [132, 204] width 265 height 40
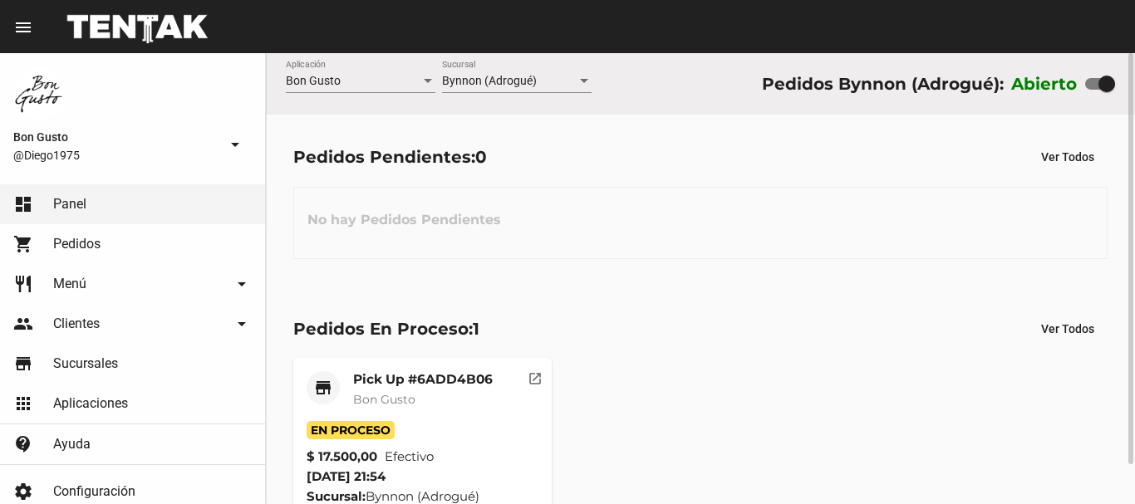
click at [542, 370] on mat-icon "open_in_new" at bounding box center [534, 376] width 15 height 15
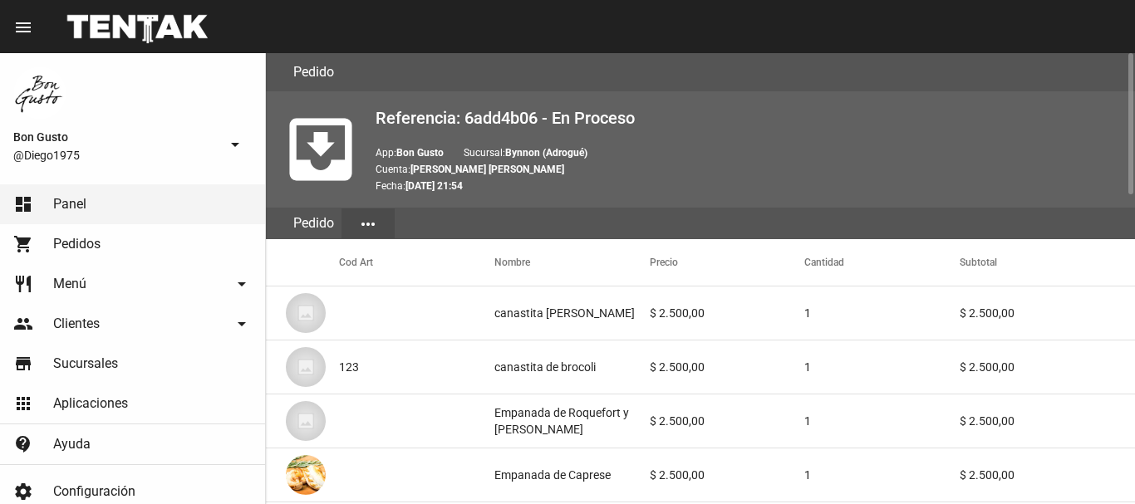
scroll to position [983, 0]
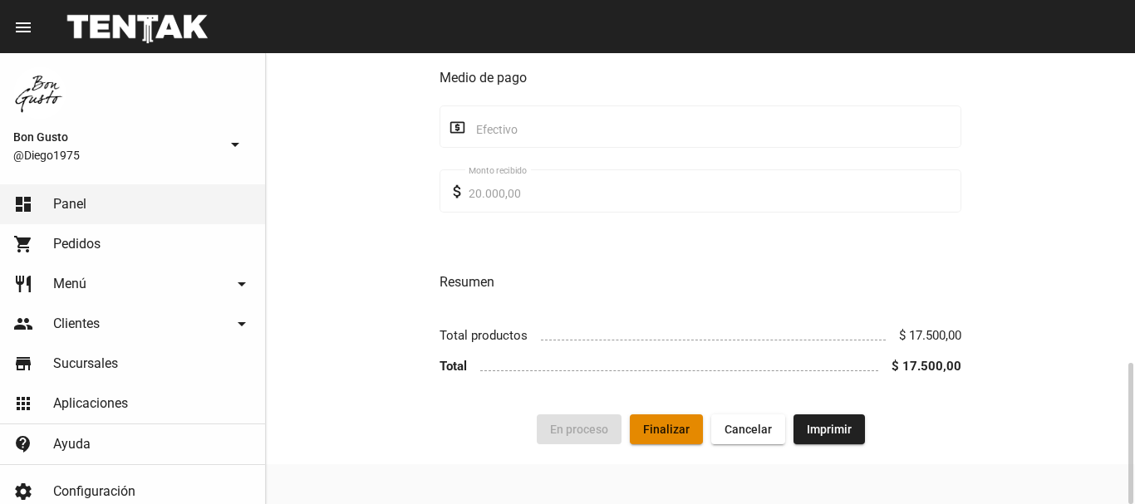
click at [672, 434] on span "Finalizar" at bounding box center [666, 429] width 47 height 13
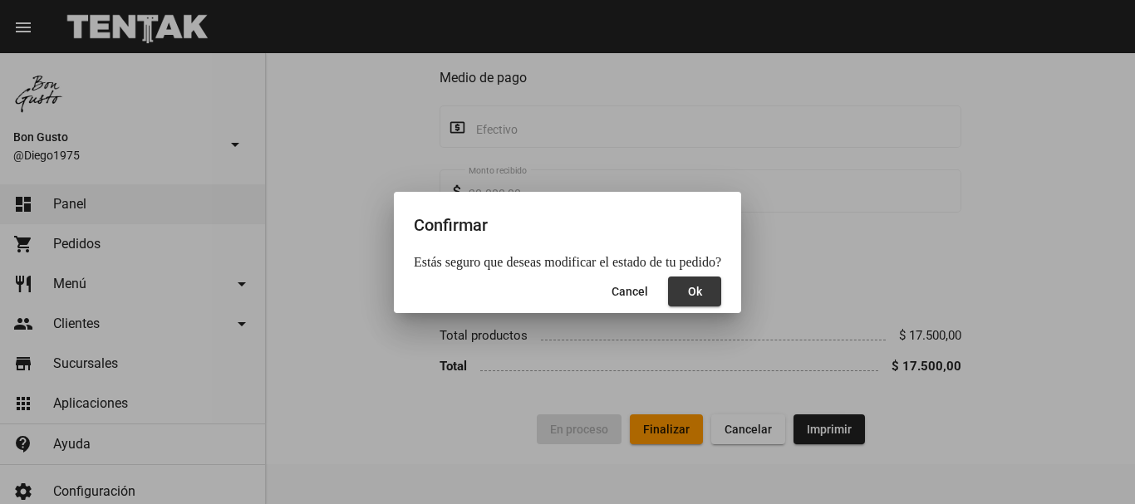
click at [704, 297] on button "Ok" at bounding box center [694, 292] width 53 height 30
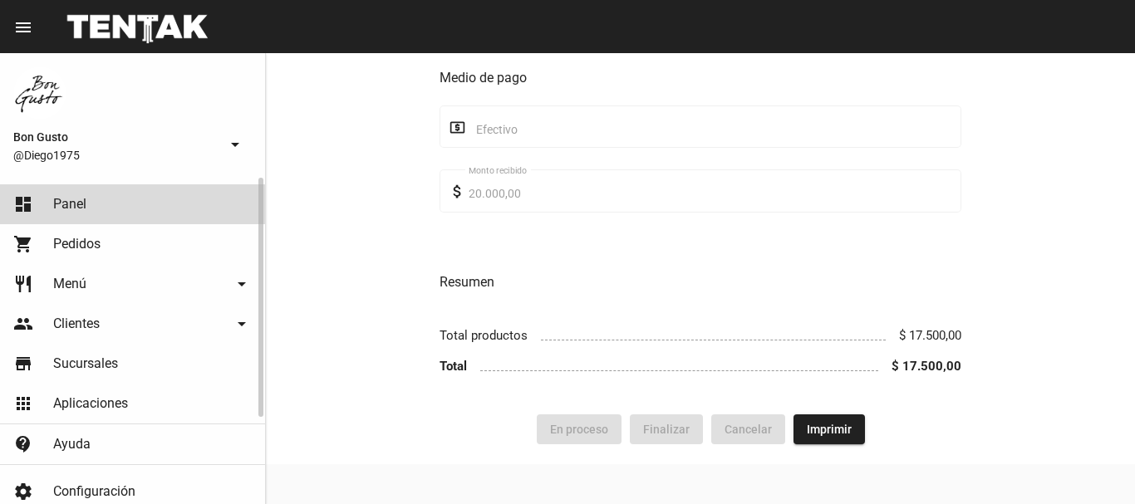
click at [89, 202] on link "dashboard Panel" at bounding box center [132, 204] width 265 height 40
